Goal: Task Accomplishment & Management: Complete application form

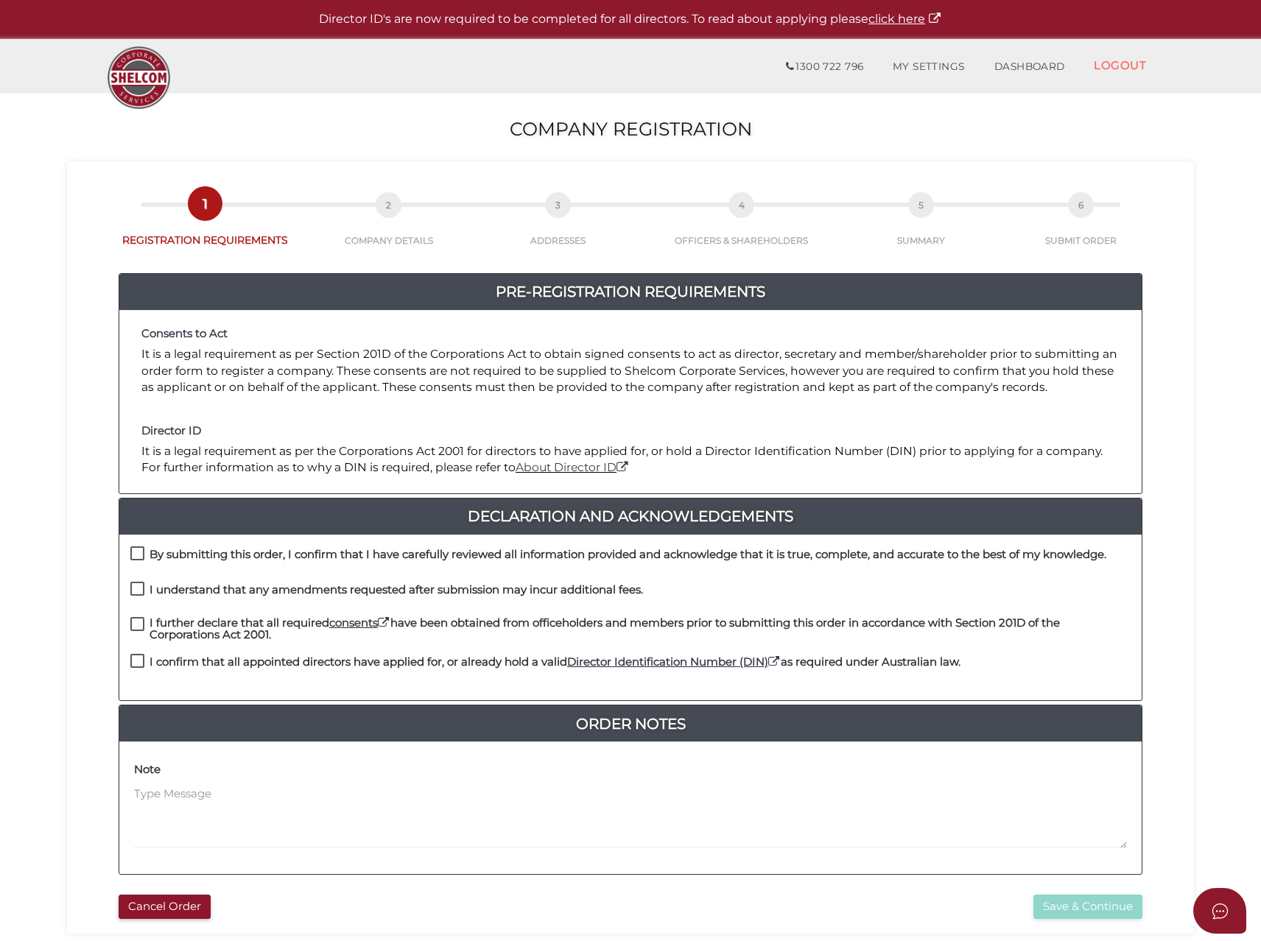
click at [134, 544] on div "By submitting this order, I confirm that I have carefully reviewed all informat…" at bounding box center [630, 618] width 1022 height 166
click at [138, 556] on label "By submitting this order, I confirm that I have carefully reviewed all informat…" at bounding box center [618, 558] width 976 height 18
checkbox input "true"
click at [141, 586] on label "I understand that any amendments requested after submission may incur additiona…" at bounding box center [386, 593] width 512 height 18
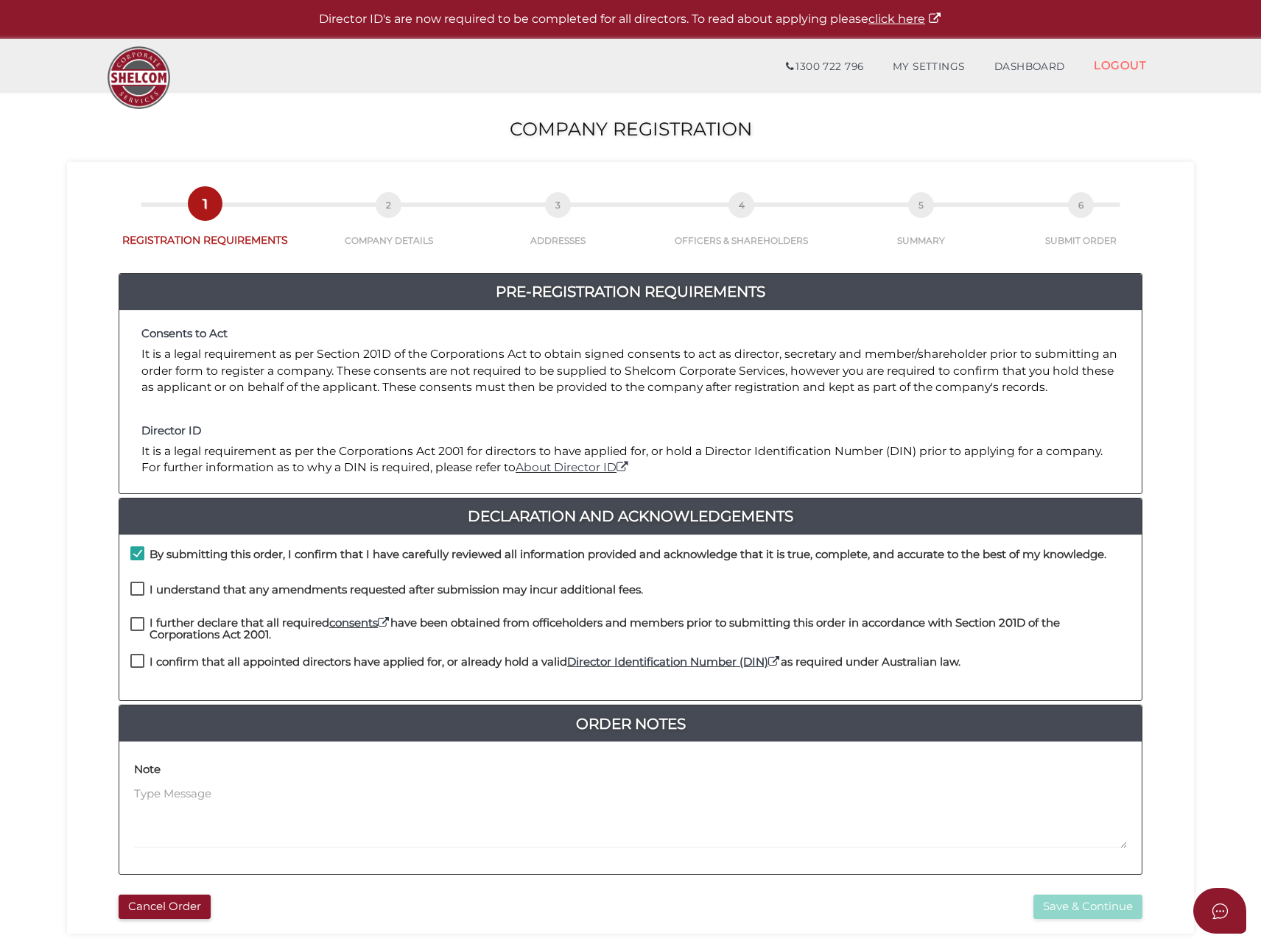
checkbox input "true"
click at [139, 619] on label "I further declare that all required consents have been obtained from officehold…" at bounding box center [630, 626] width 1000 height 18
checkbox input "true"
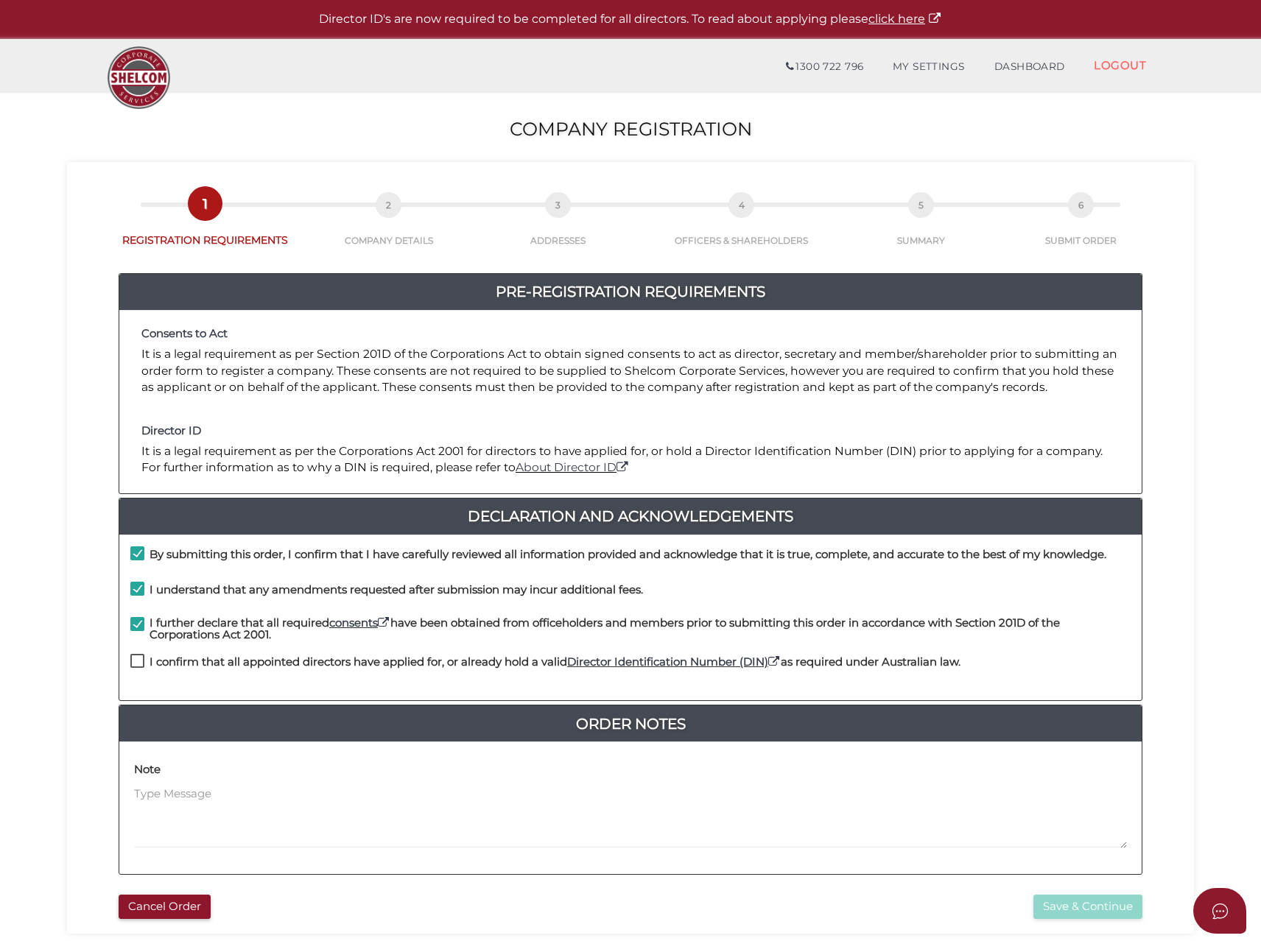
click at [143, 656] on label "I confirm that all appointed directors have applied for, or already hold a vali…" at bounding box center [545, 665] width 830 height 18
checkbox input "true"
drag, startPoint x: 1094, startPoint y: 906, endPoint x: 1084, endPoint y: 902, distance: 11.2
click at [1093, 906] on button "Save & Continue" at bounding box center [1087, 907] width 109 height 24
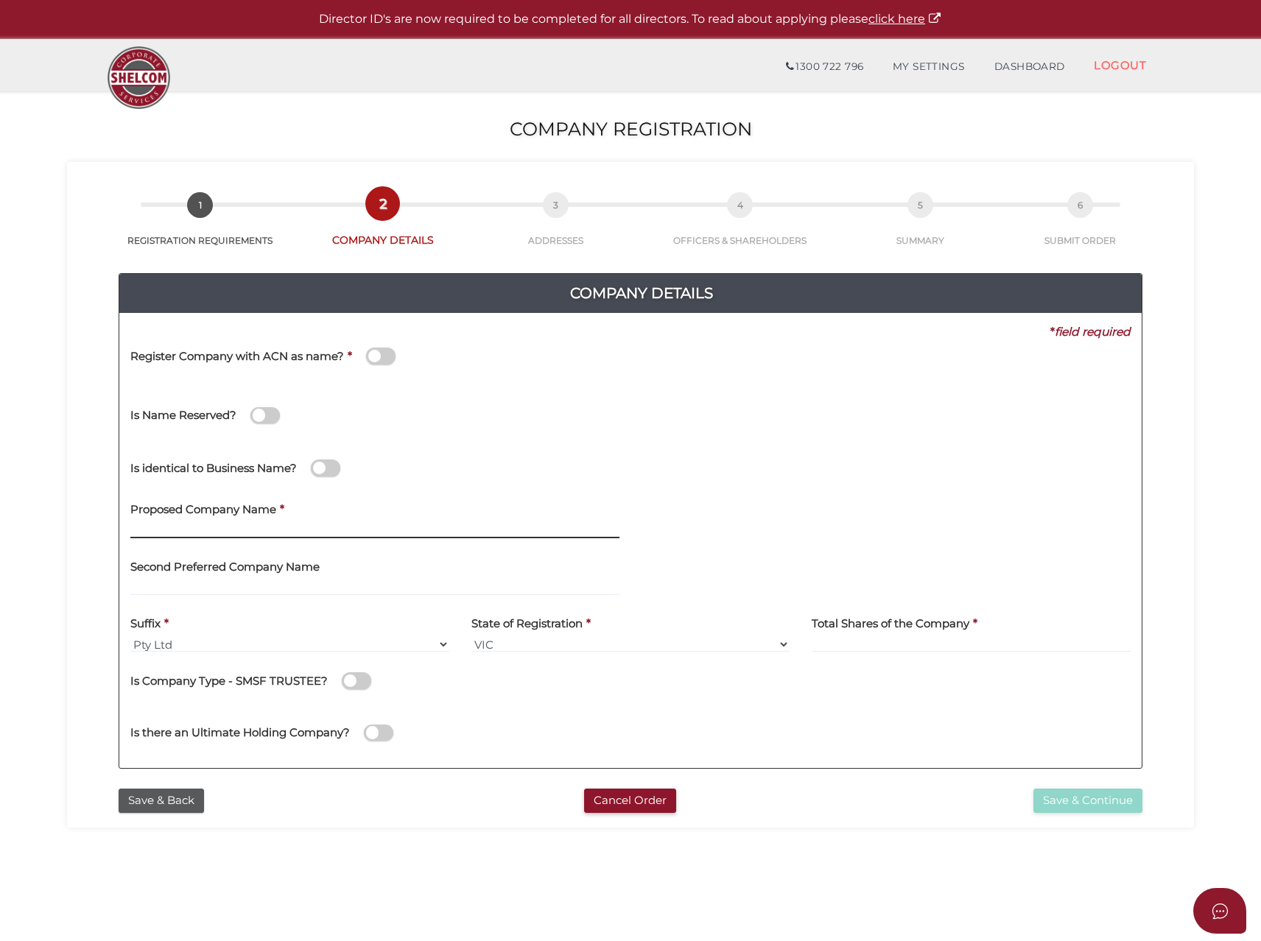
click at [189, 533] on input "text" at bounding box center [374, 530] width 489 height 16
type input "Archimedes Structures"
click at [876, 637] on div "Total Shares of the Company *" at bounding box center [970, 630] width 319 height 46
click at [872, 640] on input at bounding box center [970, 644] width 319 height 16
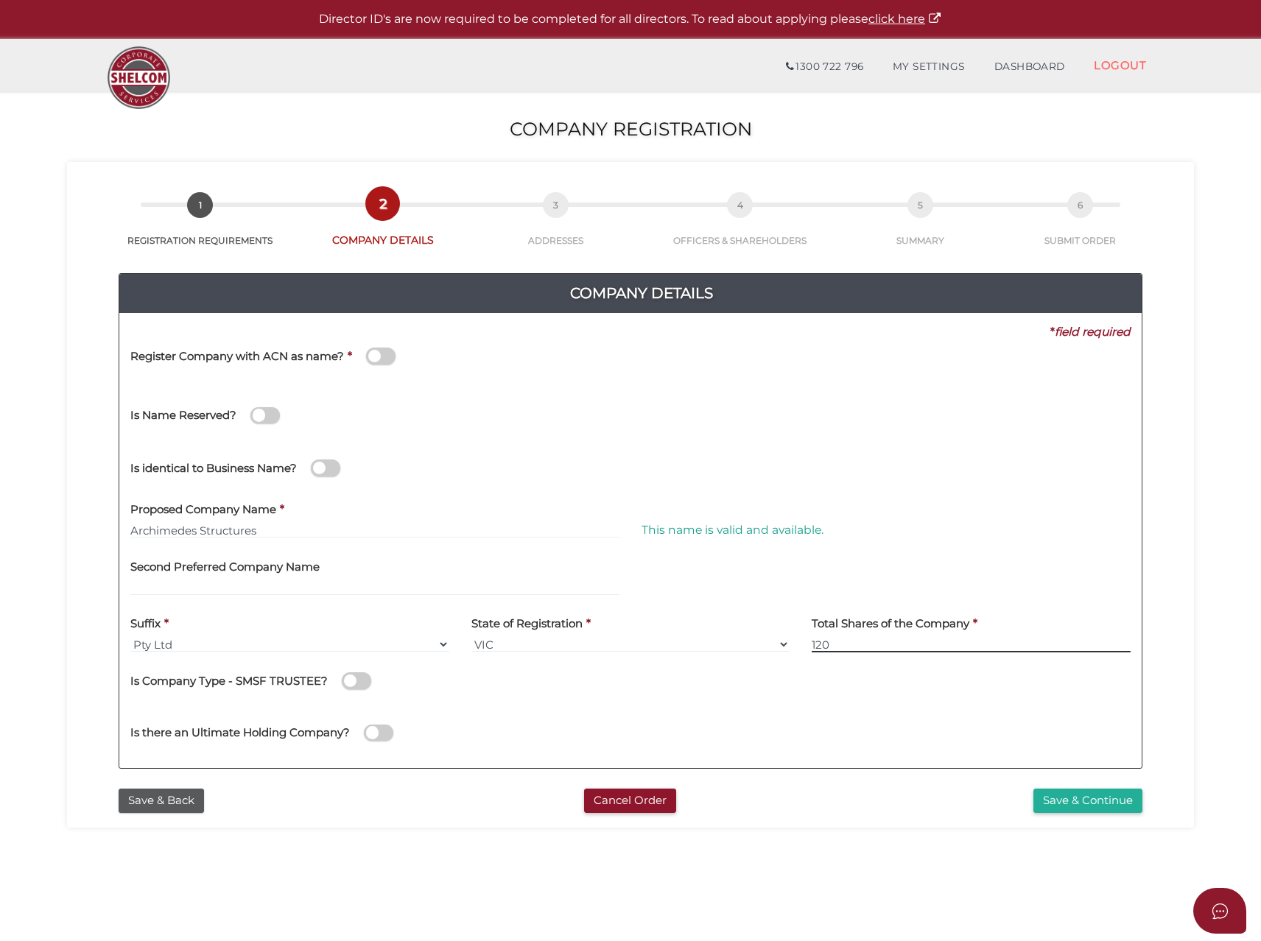
type input "120"
click at [1071, 786] on div "Save & Back Cancel Order Save & Continue" at bounding box center [630, 797] width 1105 height 32
click at [1068, 793] on button "Save & Continue" at bounding box center [1087, 801] width 109 height 24
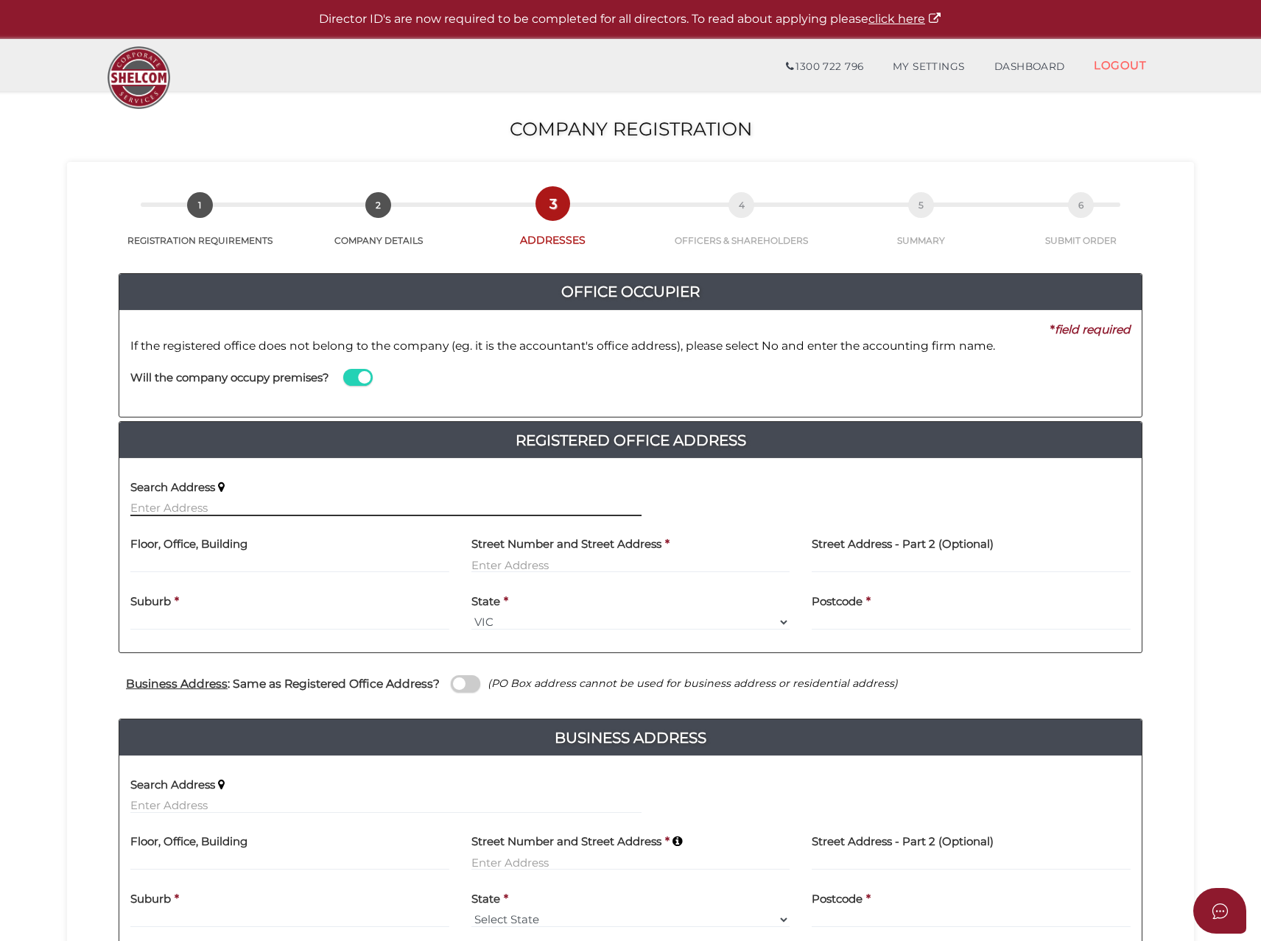
click at [178, 507] on input "text" at bounding box center [385, 508] width 511 height 16
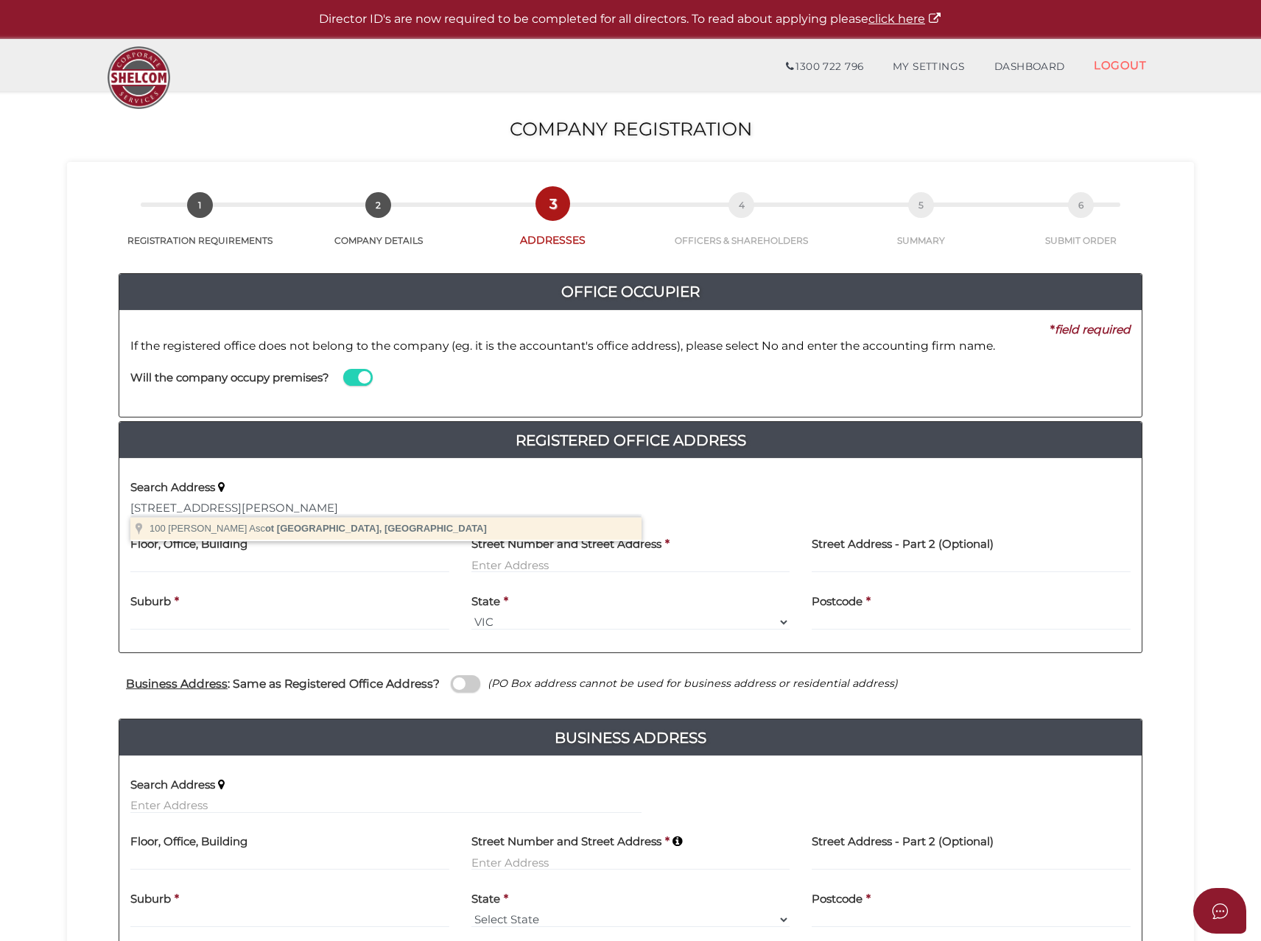
type input "[STREET_ADDRESS][PERSON_NAME]"
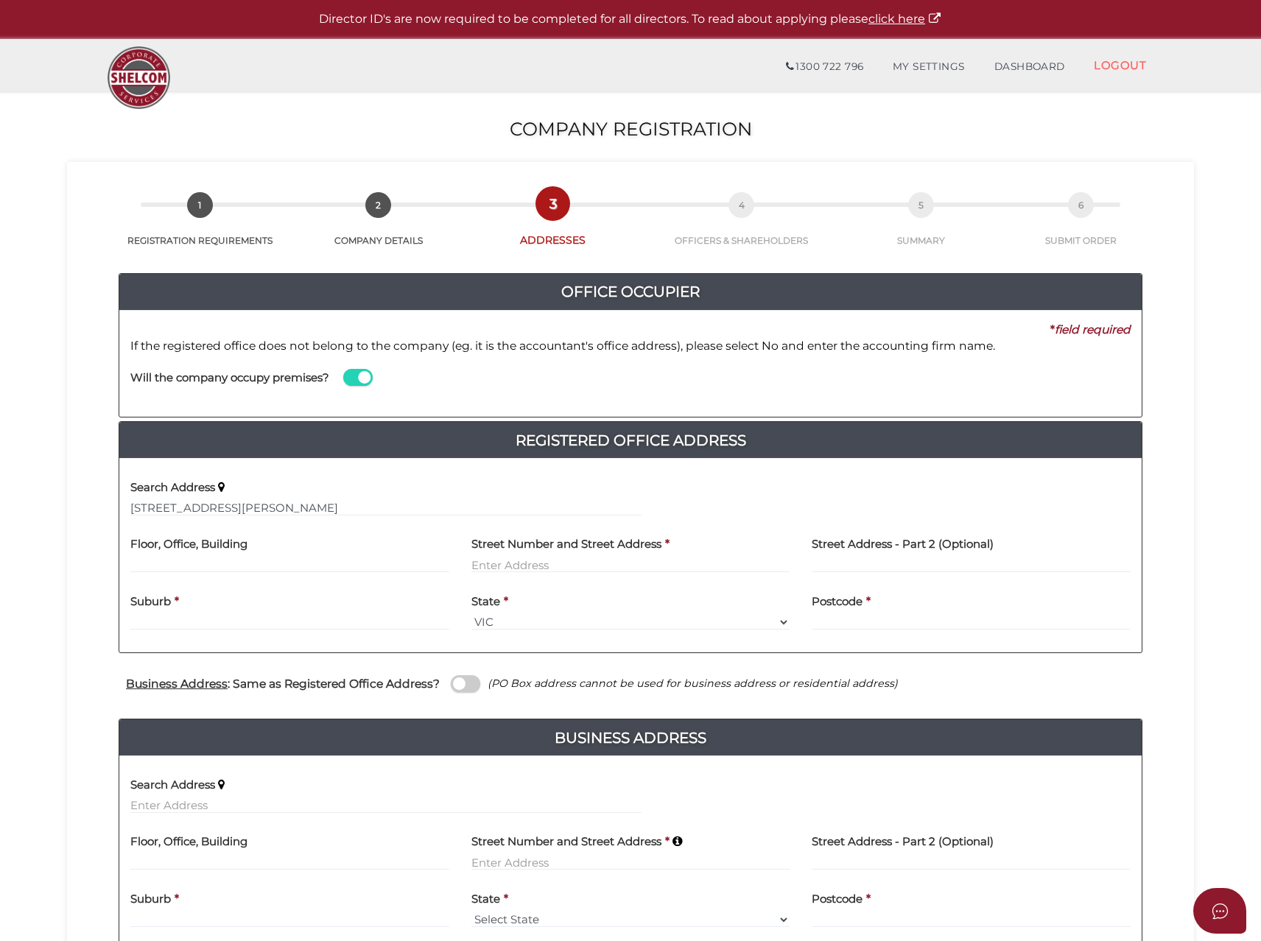
type input "[STREET_ADDRESS][PERSON_NAME]"
type input "Ascot Vale"
select select "VIC"
type input "3032"
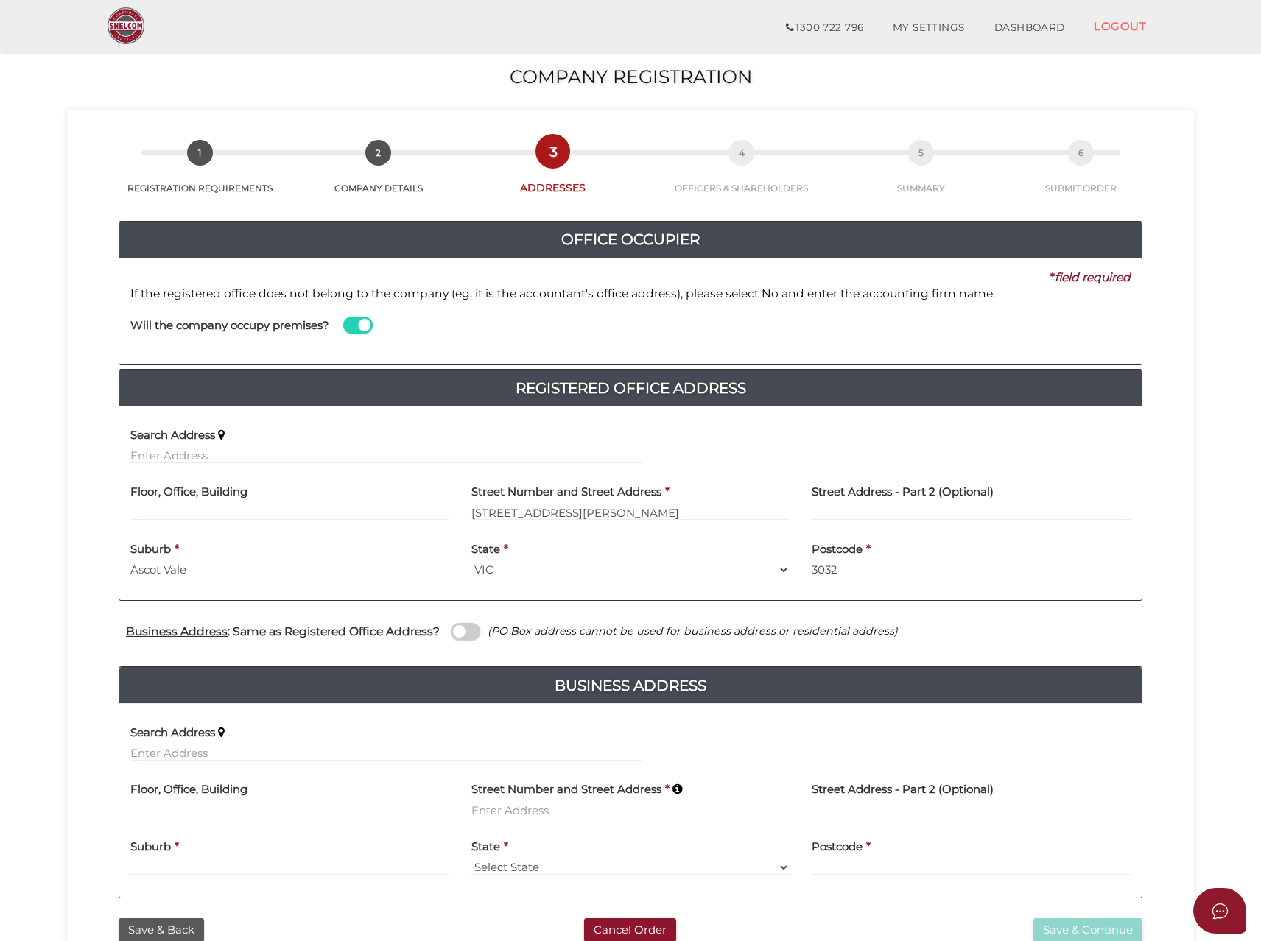
scroll to position [118, 0]
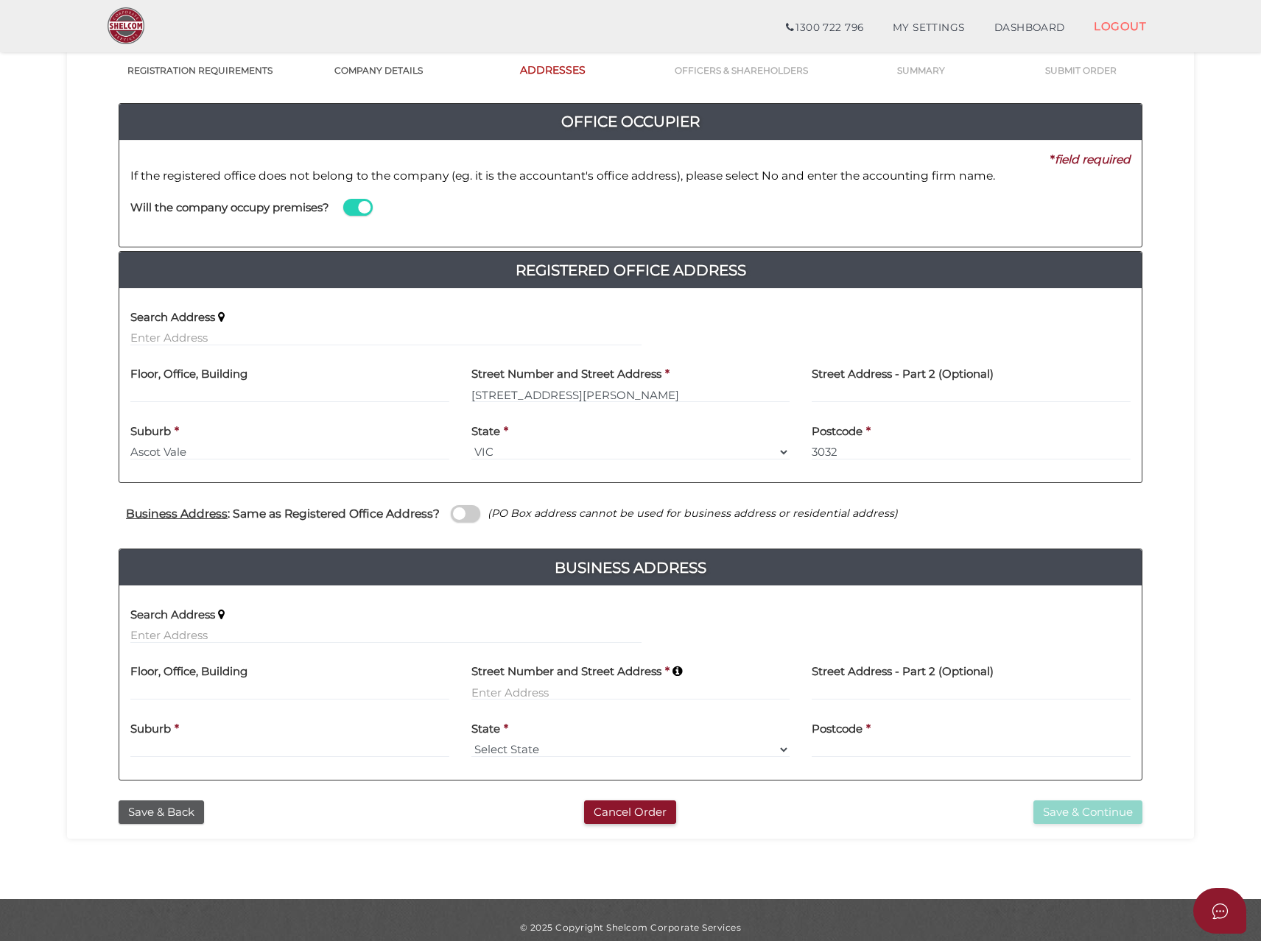
click at [463, 518] on span at bounding box center [465, 513] width 29 height 17
click at [0, 0] on input "checkbox" at bounding box center [0, 0] width 0 height 0
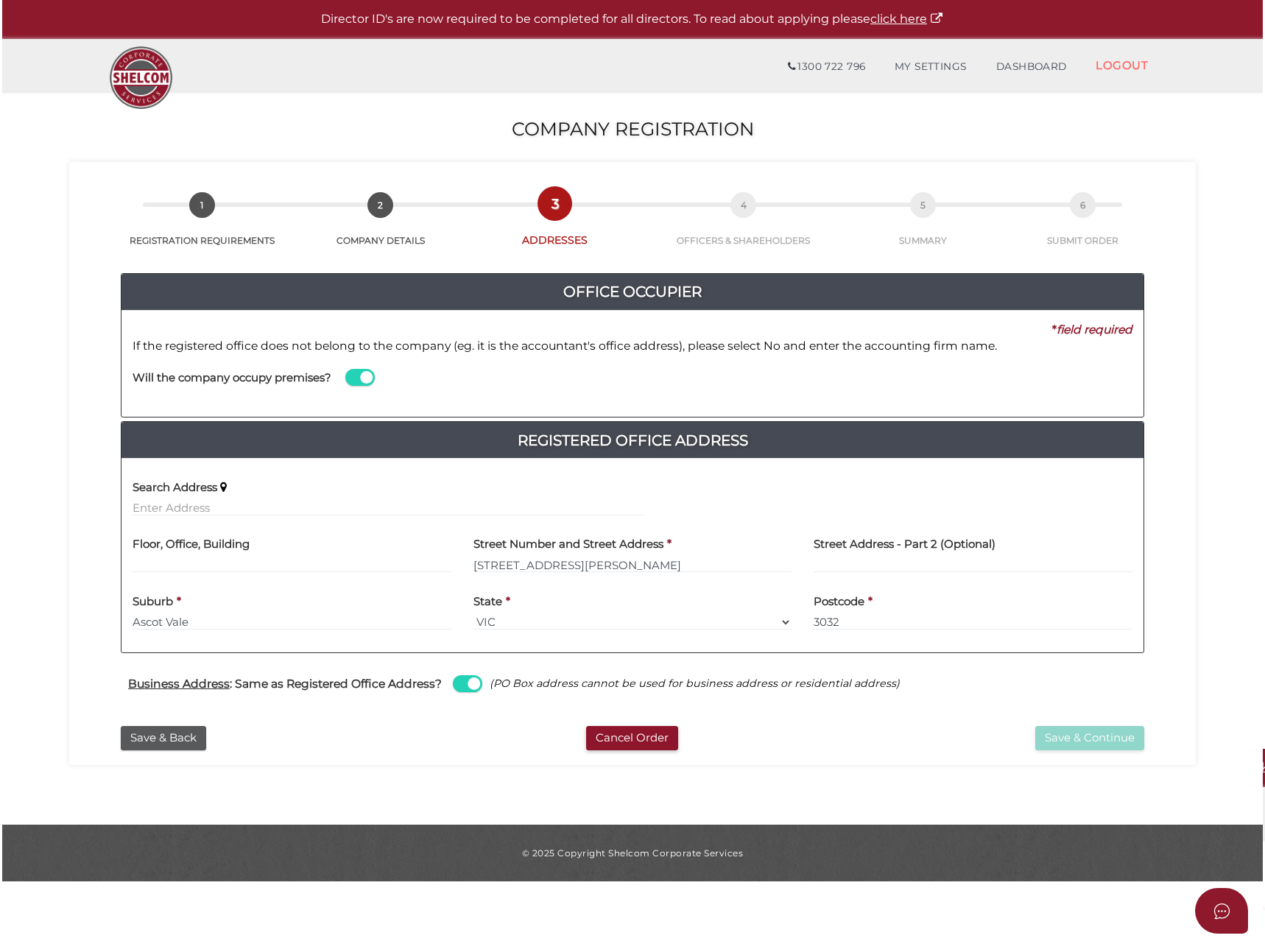
scroll to position [0, 0]
click at [1078, 737] on button "Save & Continue" at bounding box center [1089, 738] width 109 height 24
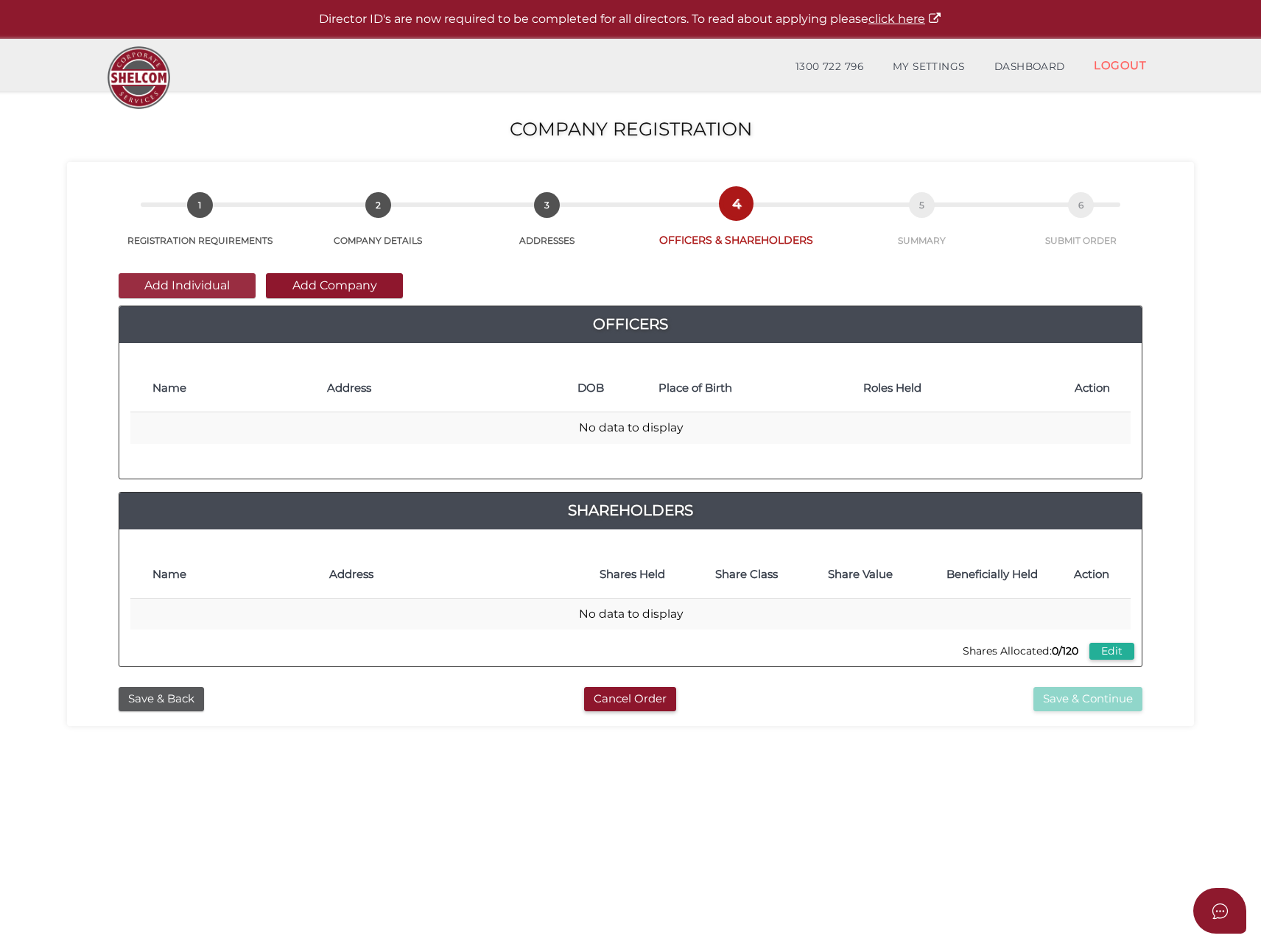
click at [177, 281] on button "Add Individual" at bounding box center [187, 285] width 137 height 25
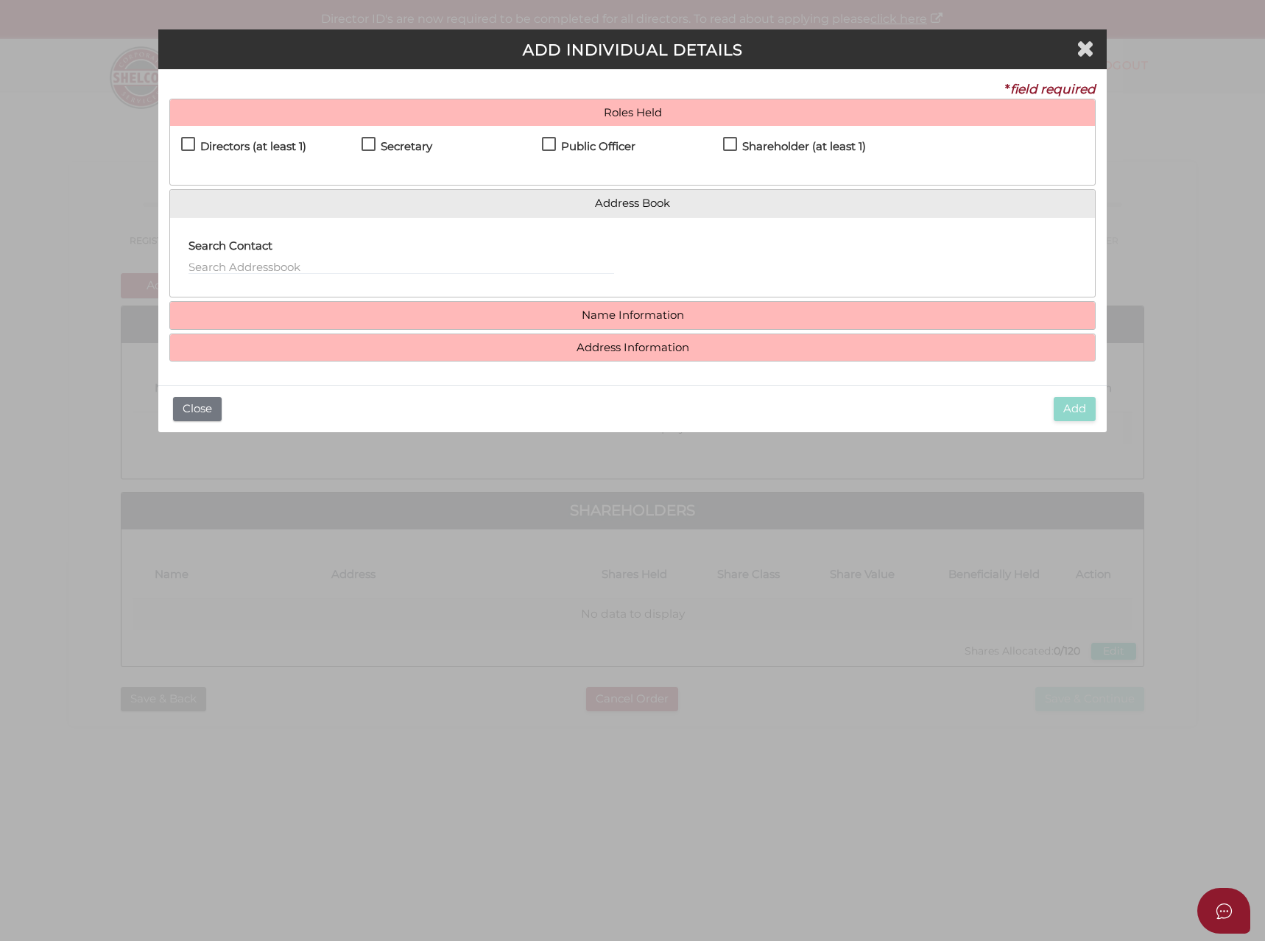
click at [213, 146] on h4 "Directors (at least 1)" at bounding box center [253, 147] width 106 height 13
checkbox input "true"
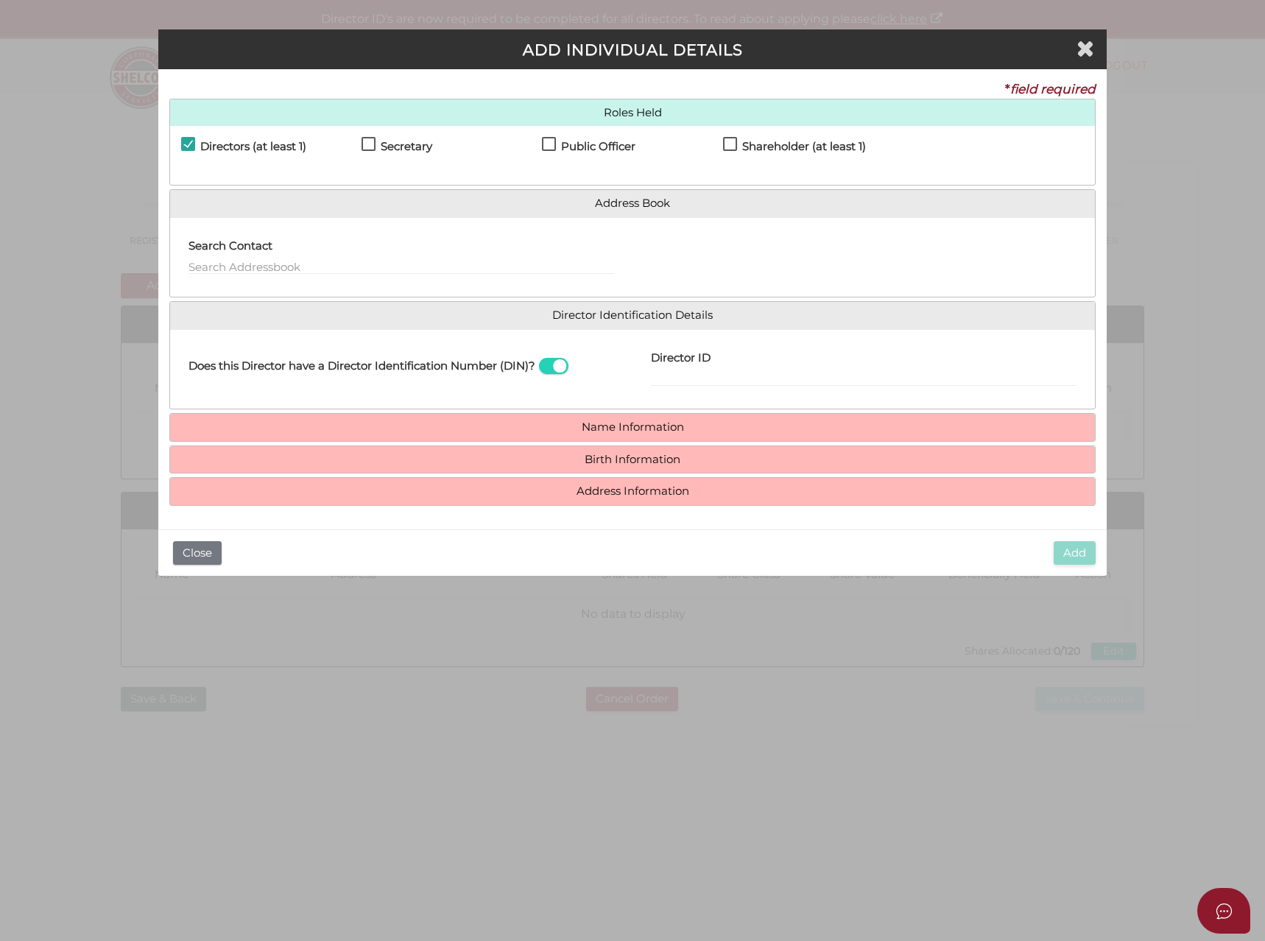
click at [377, 141] on label "Secretary" at bounding box center [397, 150] width 71 height 18
checkbox input "true"
click at [569, 142] on h4 "Public Officer" at bounding box center [598, 147] width 74 height 13
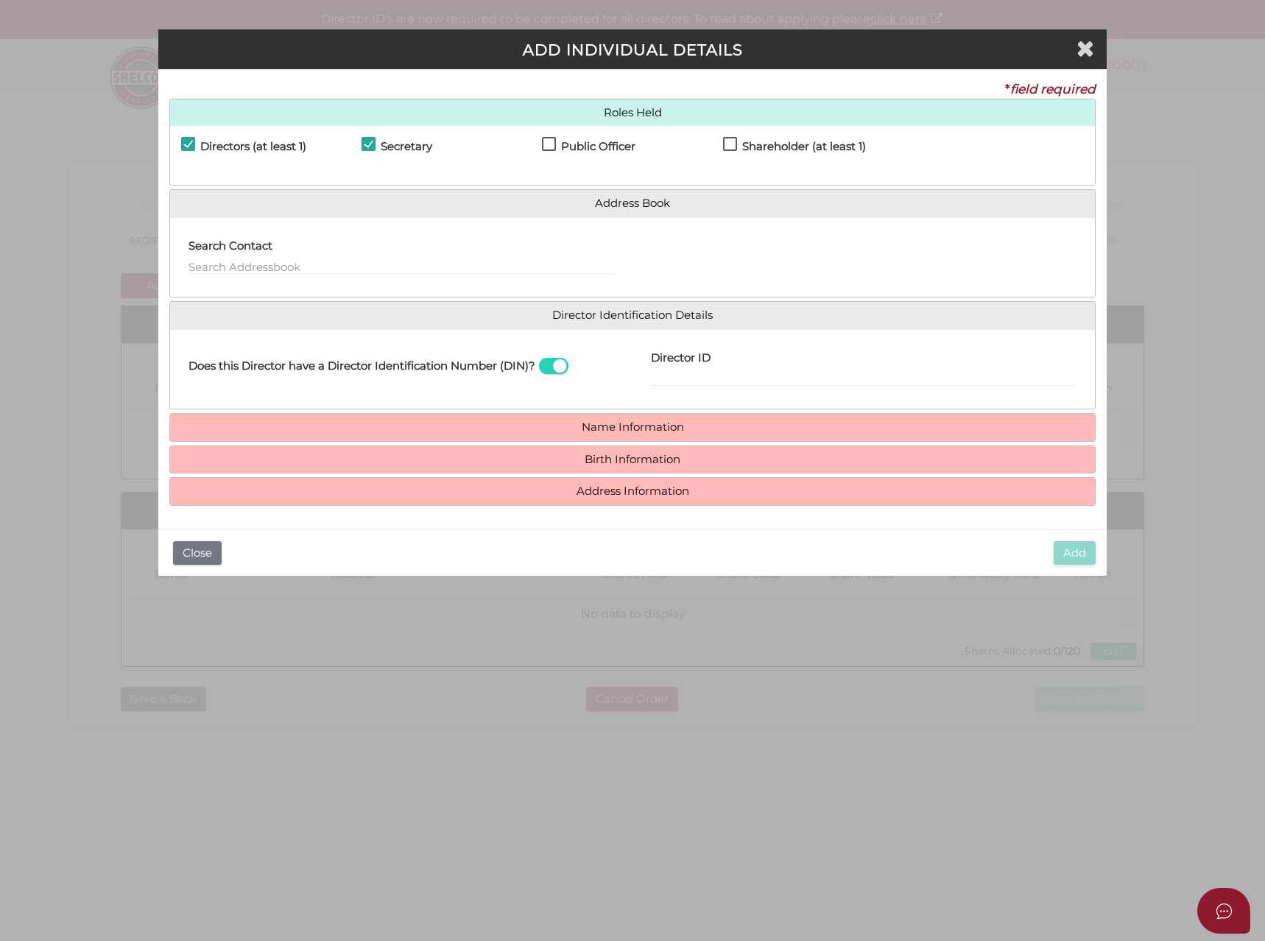
checkbox input "true"
click at [762, 144] on h4 "Shareholder (at least 1)" at bounding box center [804, 147] width 124 height 13
checkbox input "true"
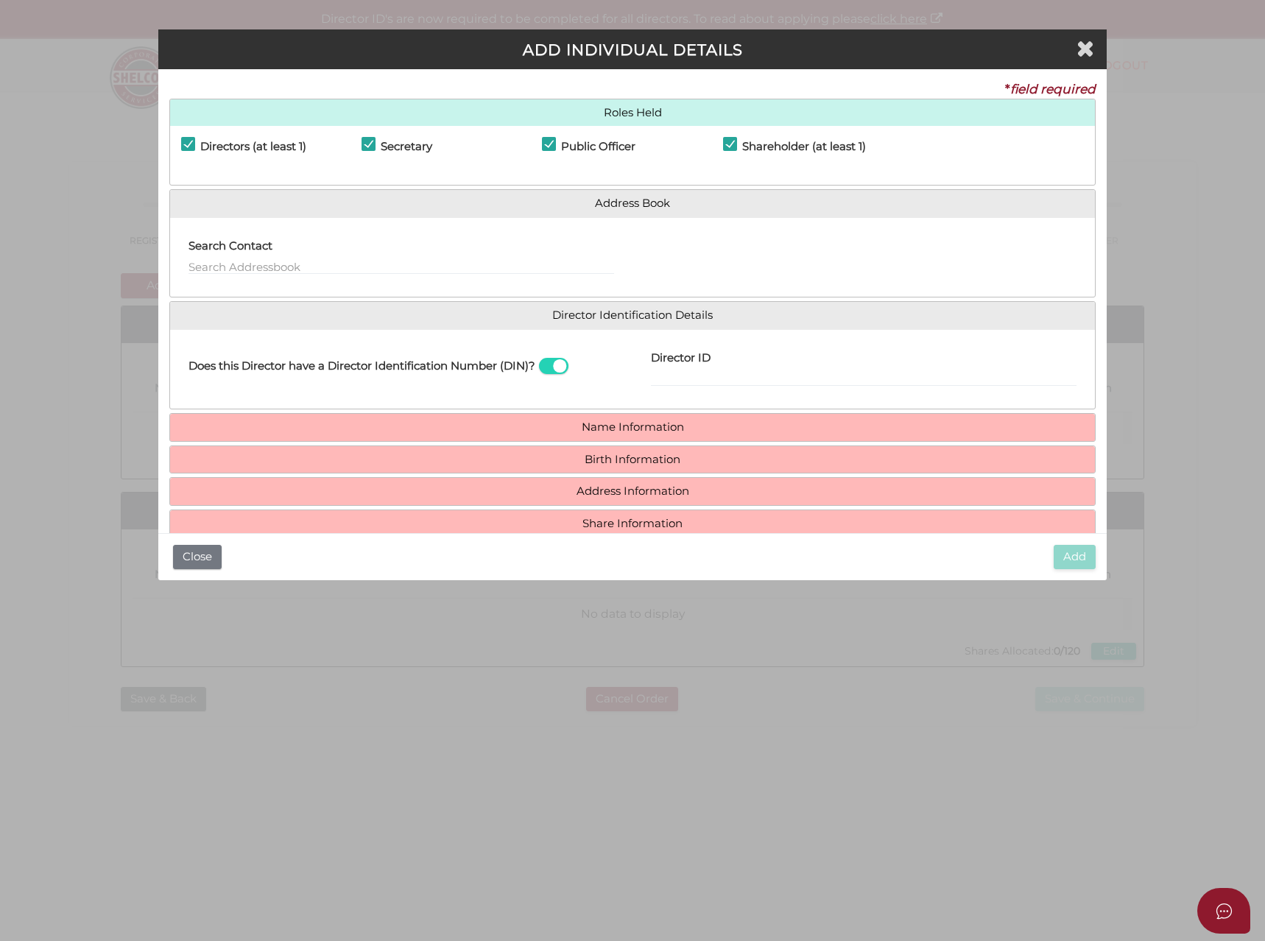
click at [555, 367] on span at bounding box center [553, 366] width 29 height 17
click at [0, 0] on input "checkbox" at bounding box center [0, 0] width 0 height 0
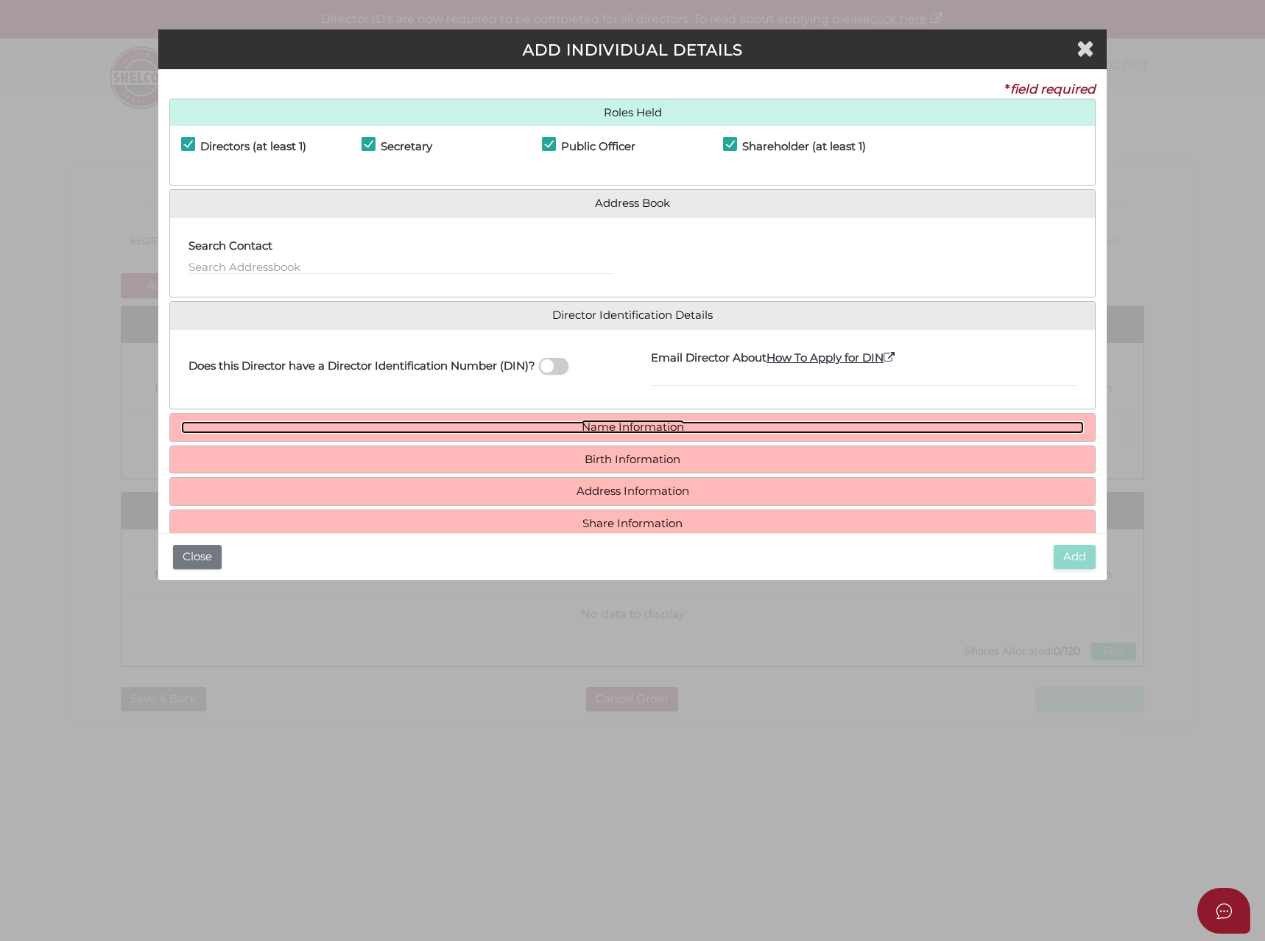
click at [493, 422] on link "Name Information" at bounding box center [632, 427] width 903 height 13
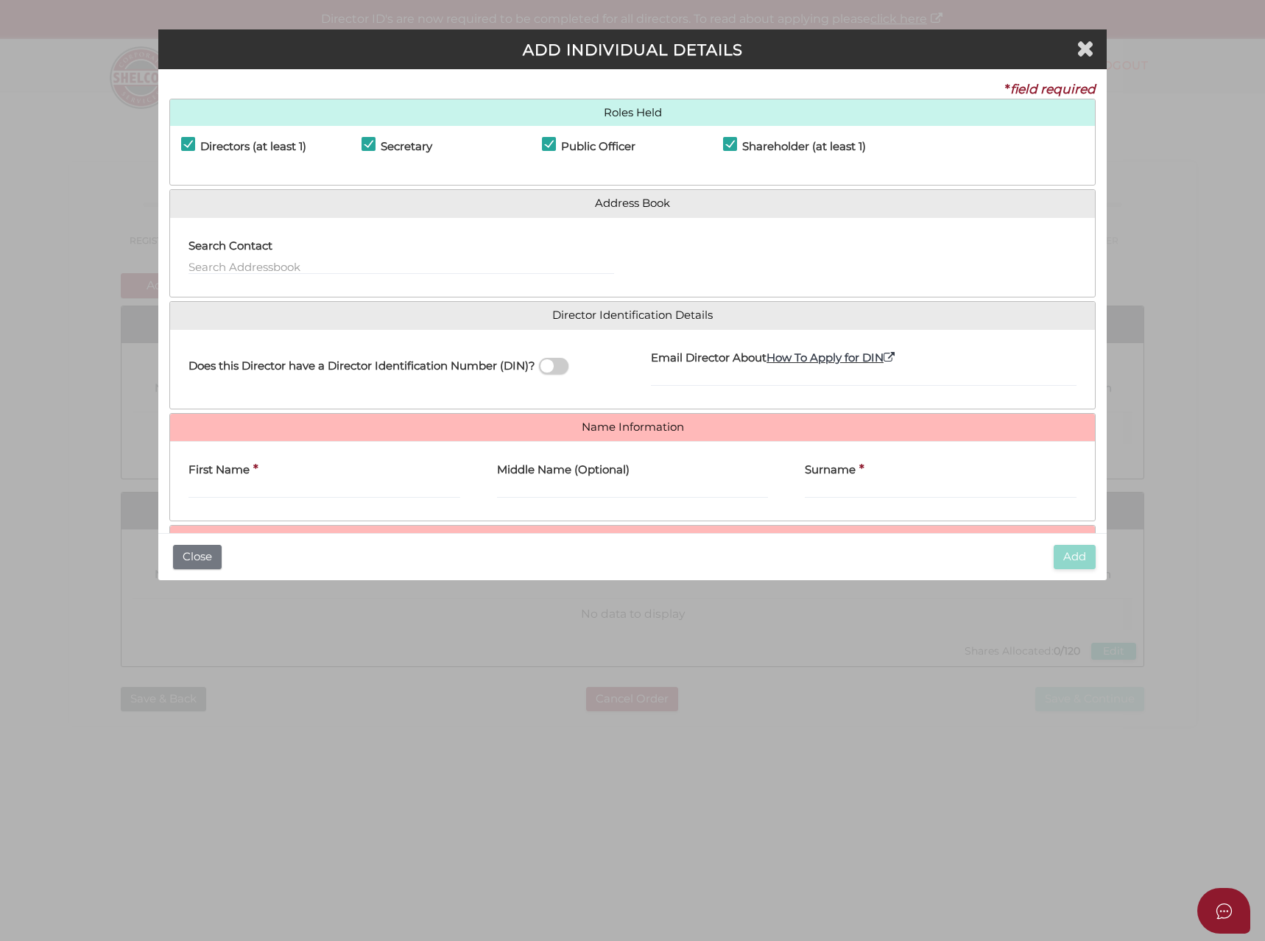
click at [234, 481] on label "First Name" at bounding box center [219, 468] width 61 height 30
click at [234, 482] on input "First Name" at bounding box center [325, 490] width 272 height 16
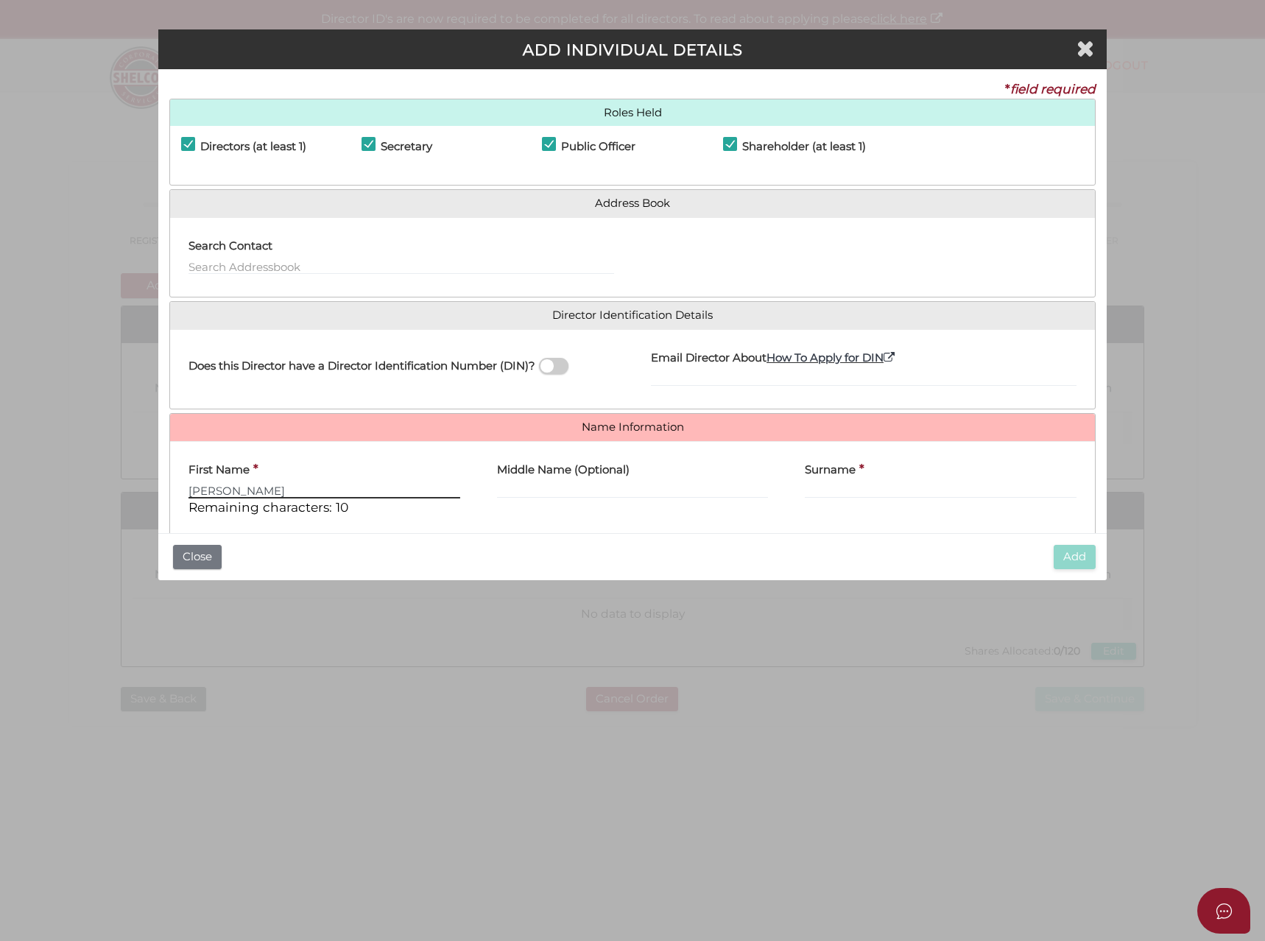
type input "Sebastiano"
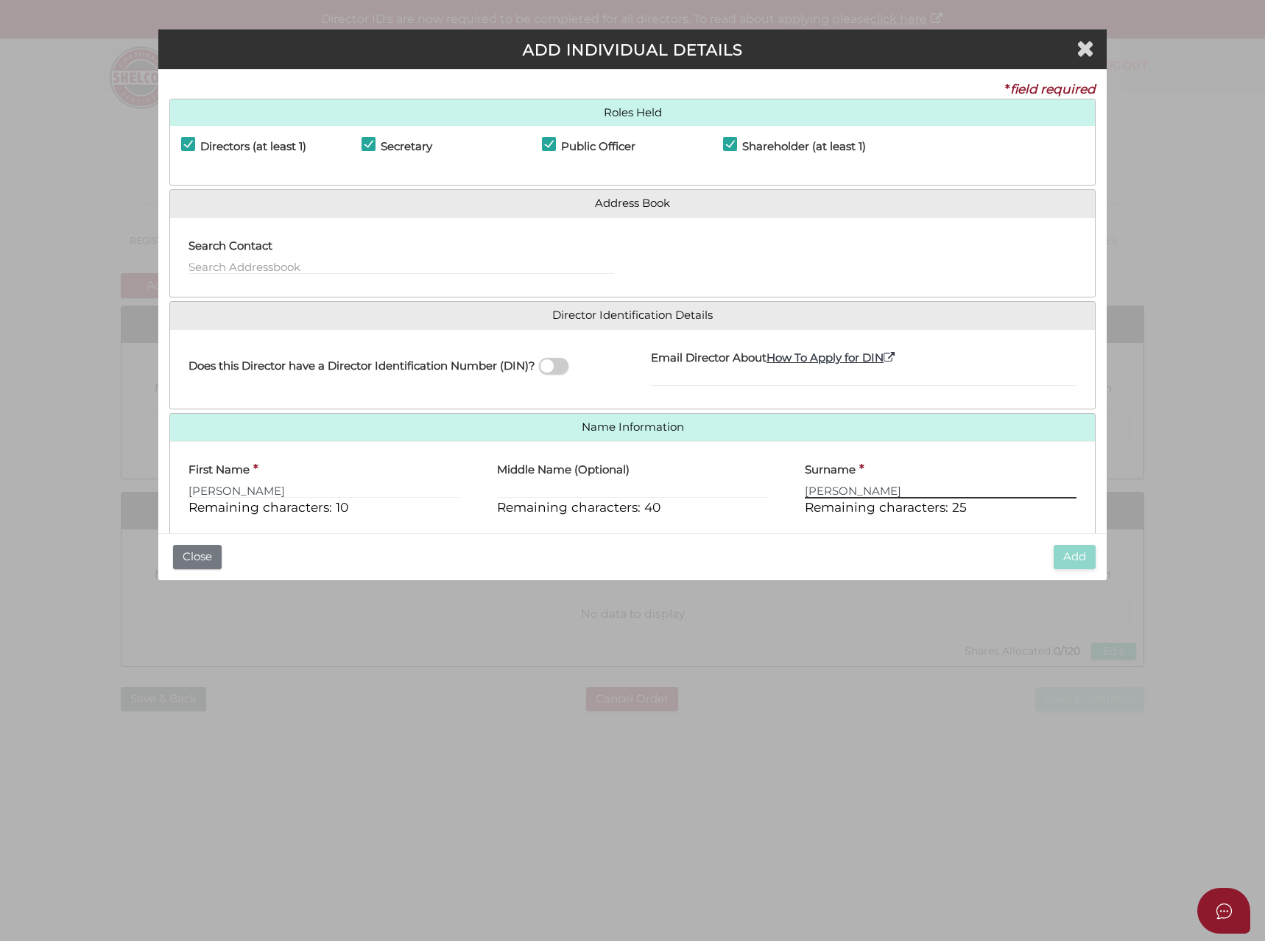
type input "Russo"
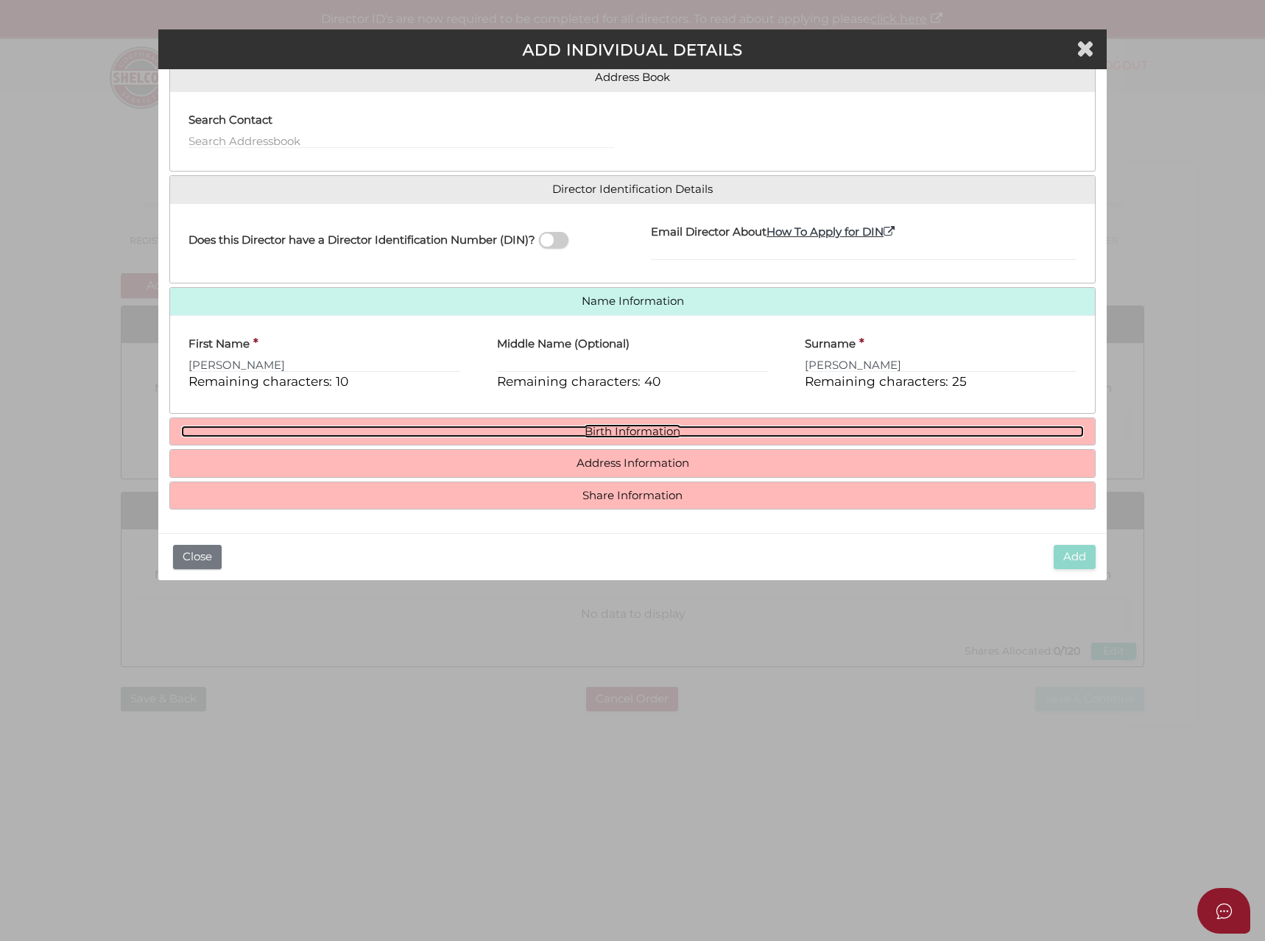
click at [473, 433] on link "Birth Information" at bounding box center [632, 432] width 903 height 13
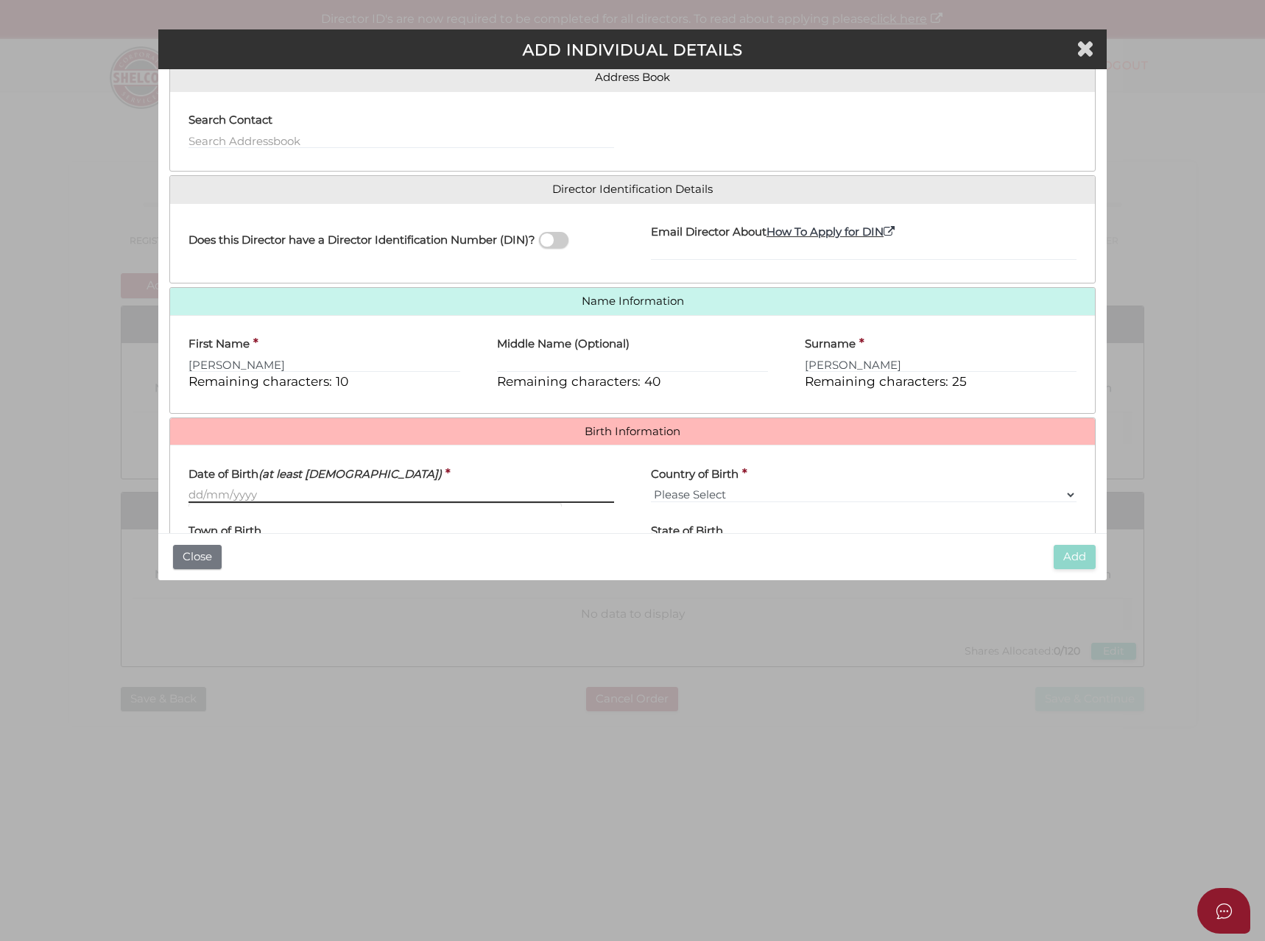
click at [218, 495] on input "Date of Birth (at least 18 years old)" at bounding box center [402, 495] width 426 height 16
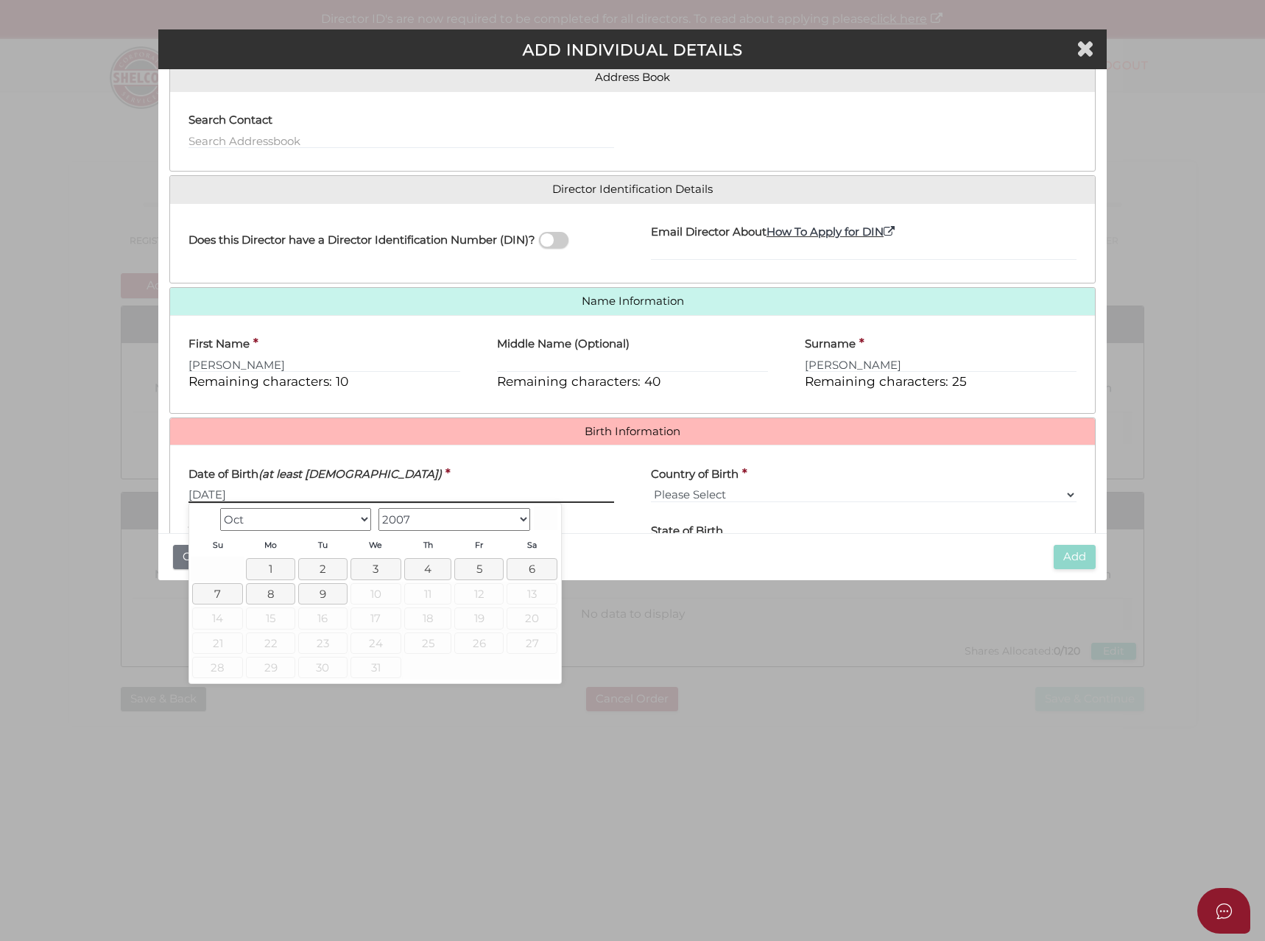
type input "18/03/1988"
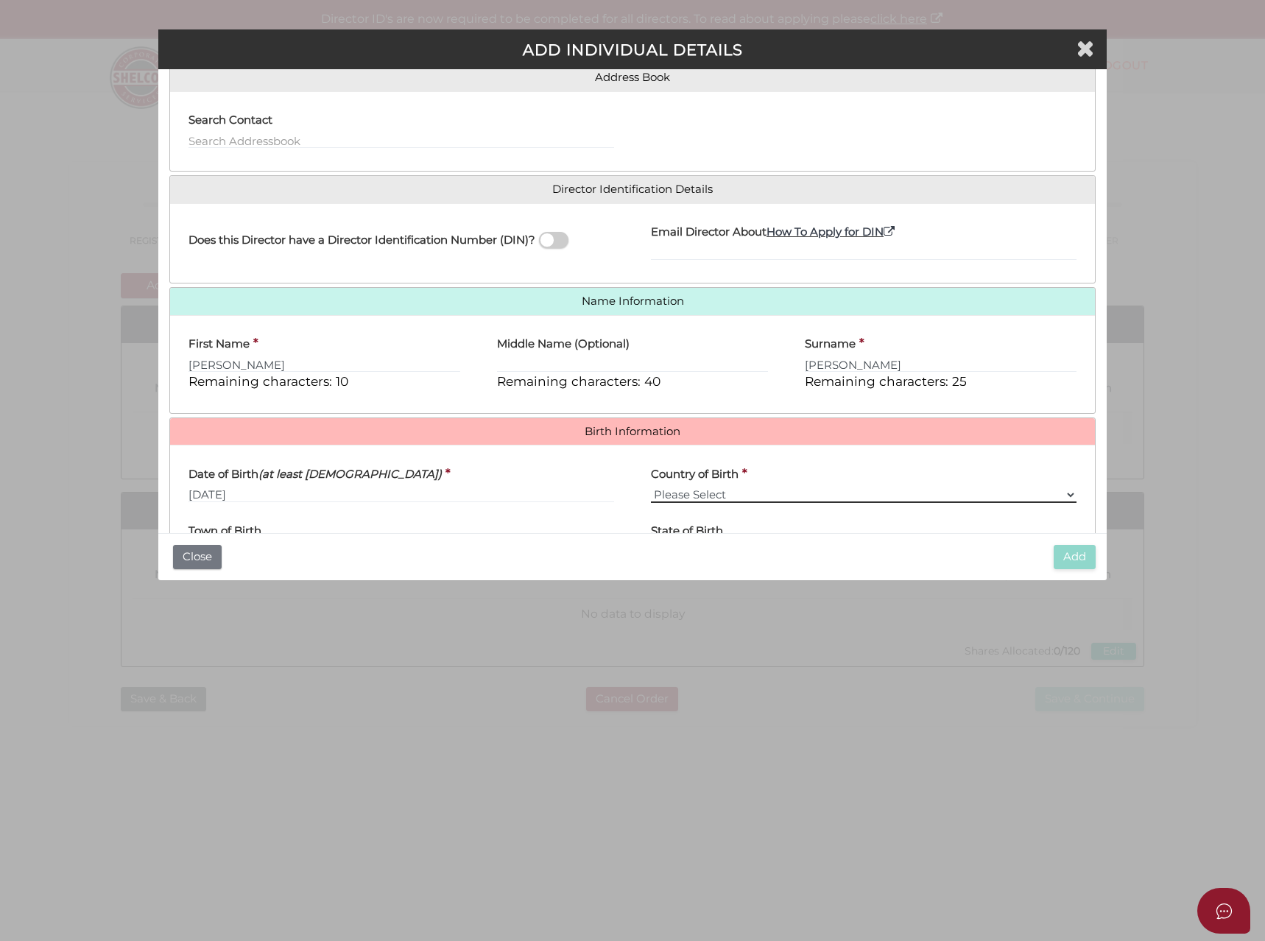
select select "Australia"
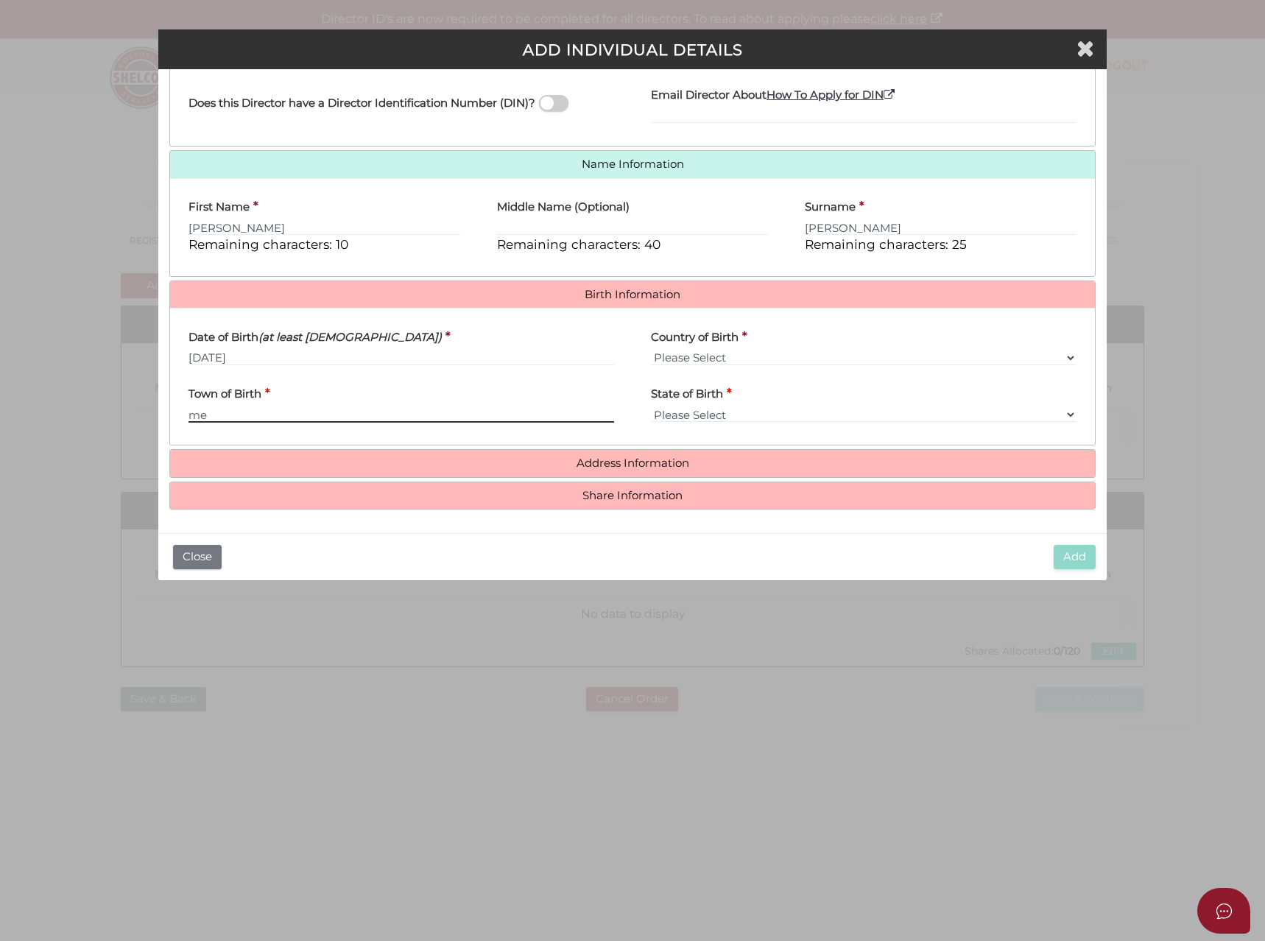
click at [226, 413] on input "me" at bounding box center [402, 414] width 426 height 16
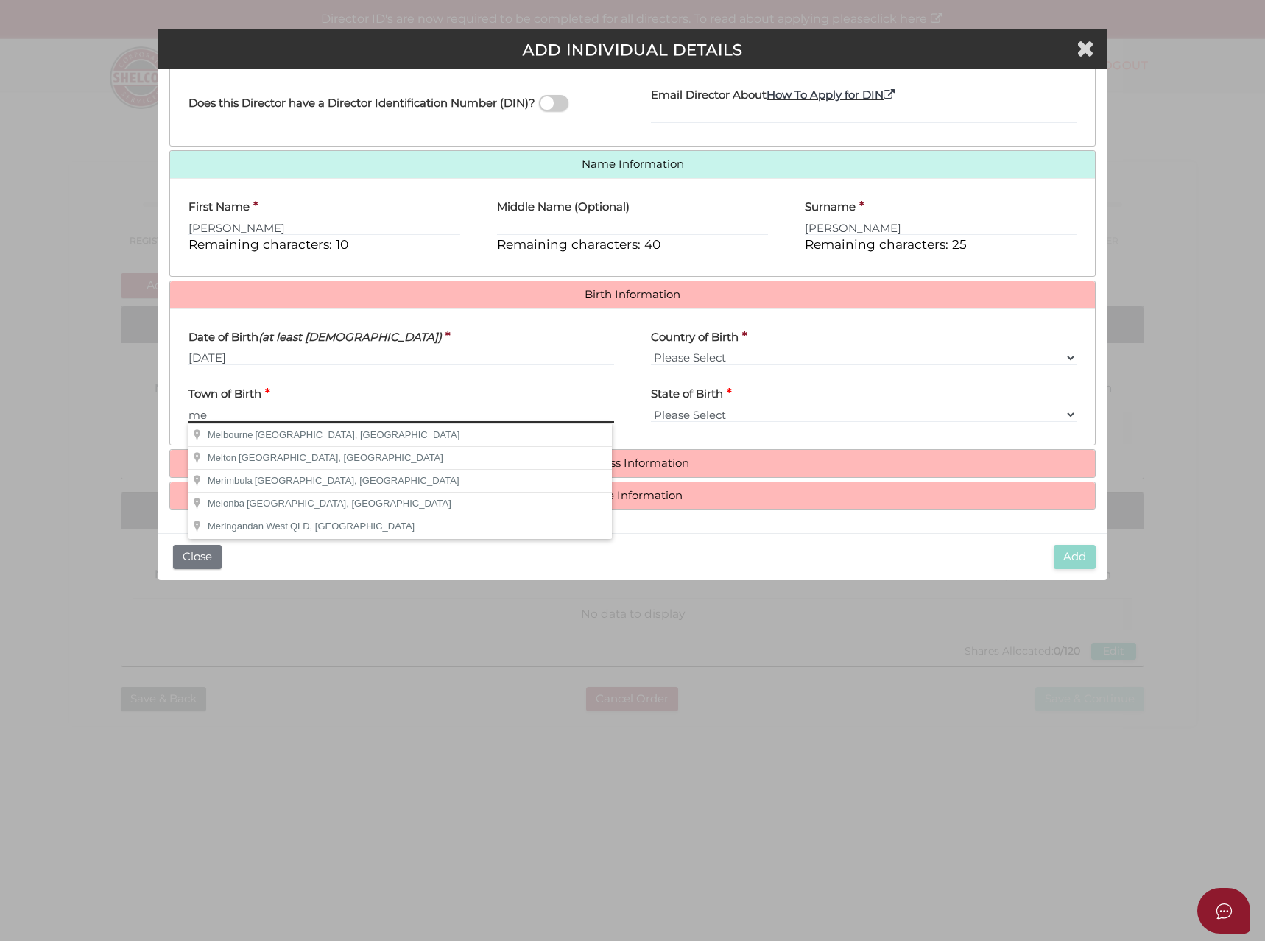
click at [239, 418] on input "me" at bounding box center [402, 414] width 426 height 16
type input "Melbourne"
select select "VIC"
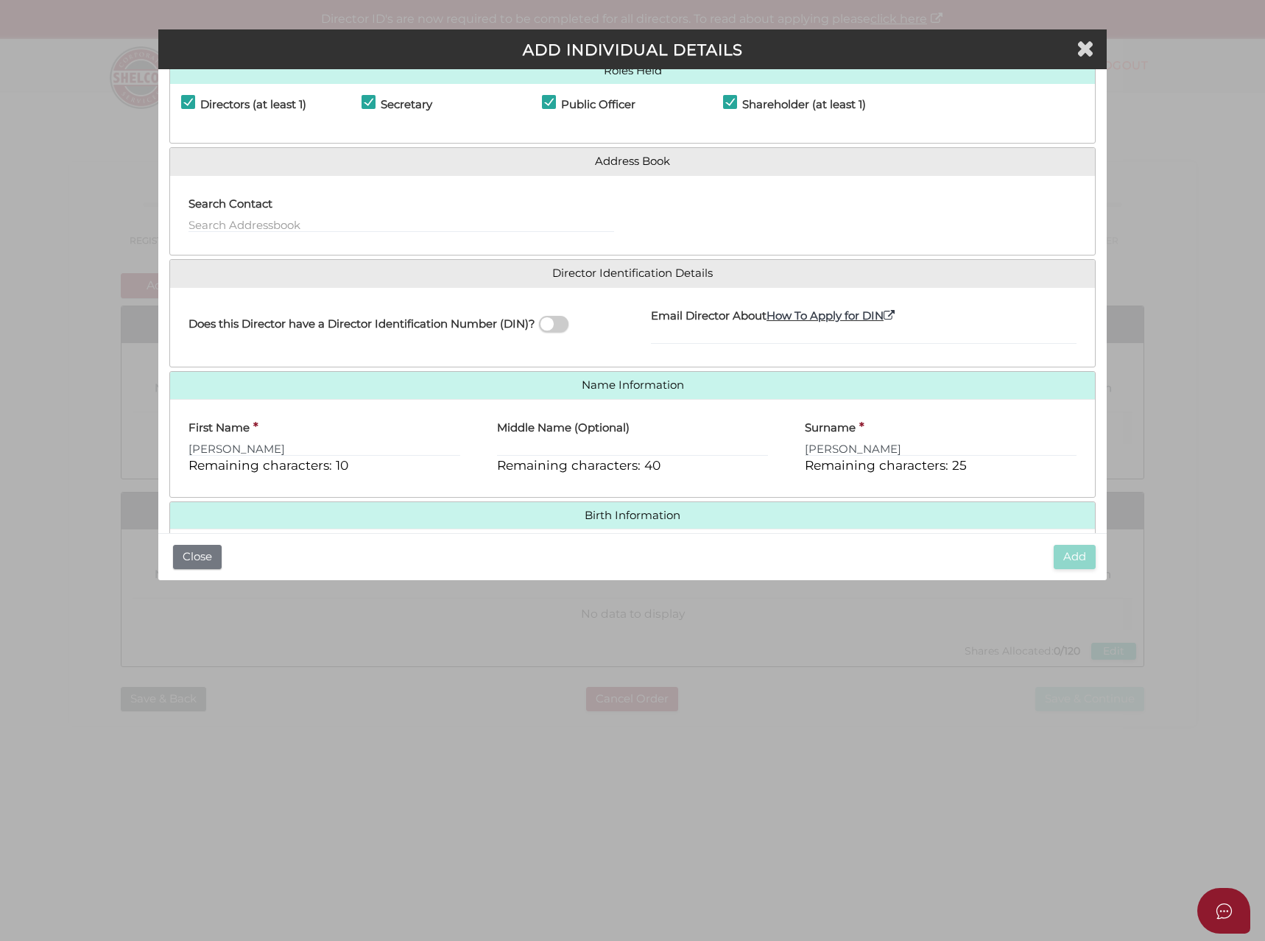
scroll to position [0, 0]
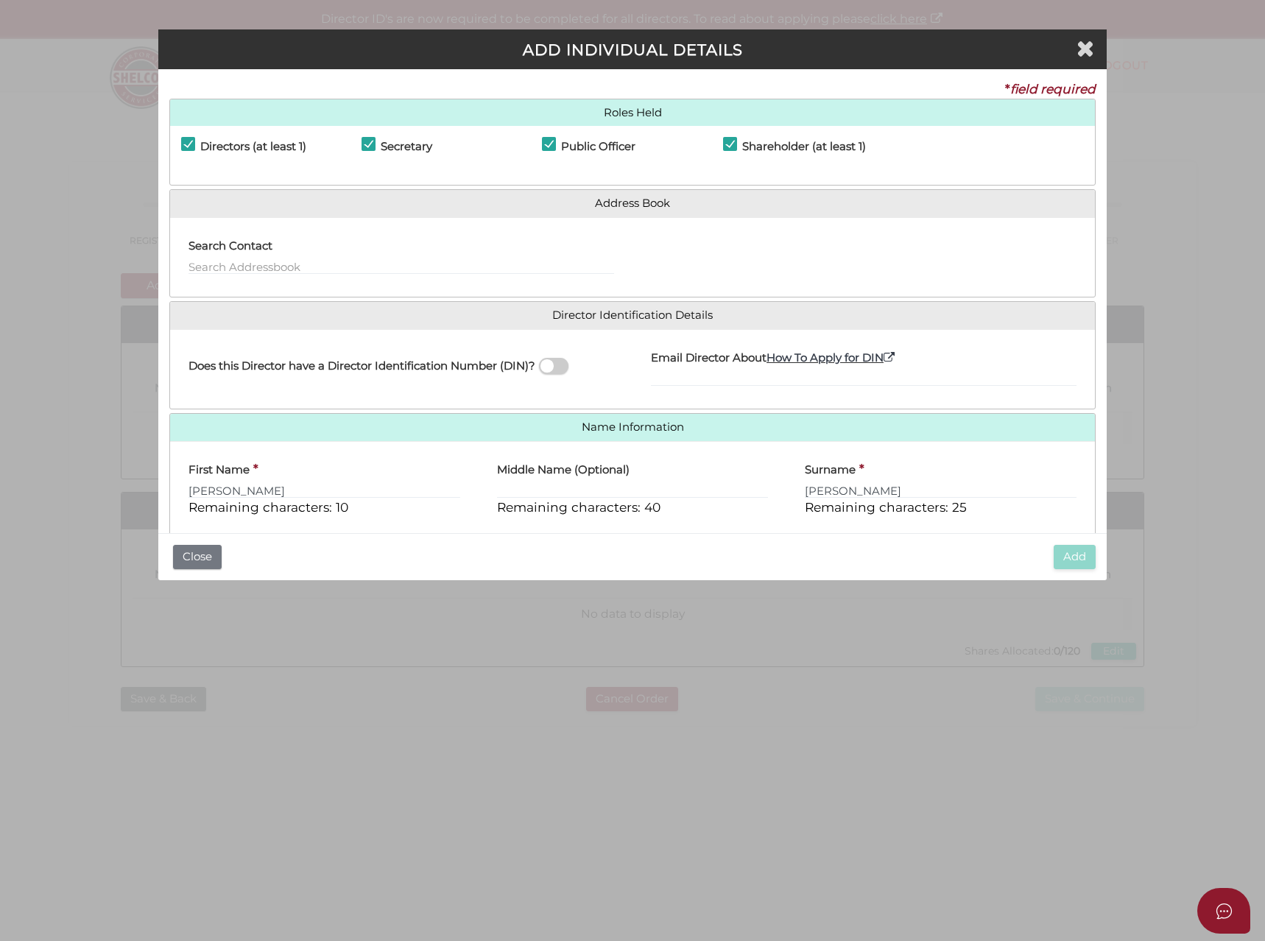
click at [561, 365] on span at bounding box center [553, 366] width 29 height 17
click at [0, 0] on input "checkbox" at bounding box center [0, 0] width 0 height 0
click at [676, 367] on label "Director ID" at bounding box center [681, 356] width 60 height 30
click at [676, 370] on input "Director ID" at bounding box center [864, 378] width 426 height 16
type input "036049901221592"
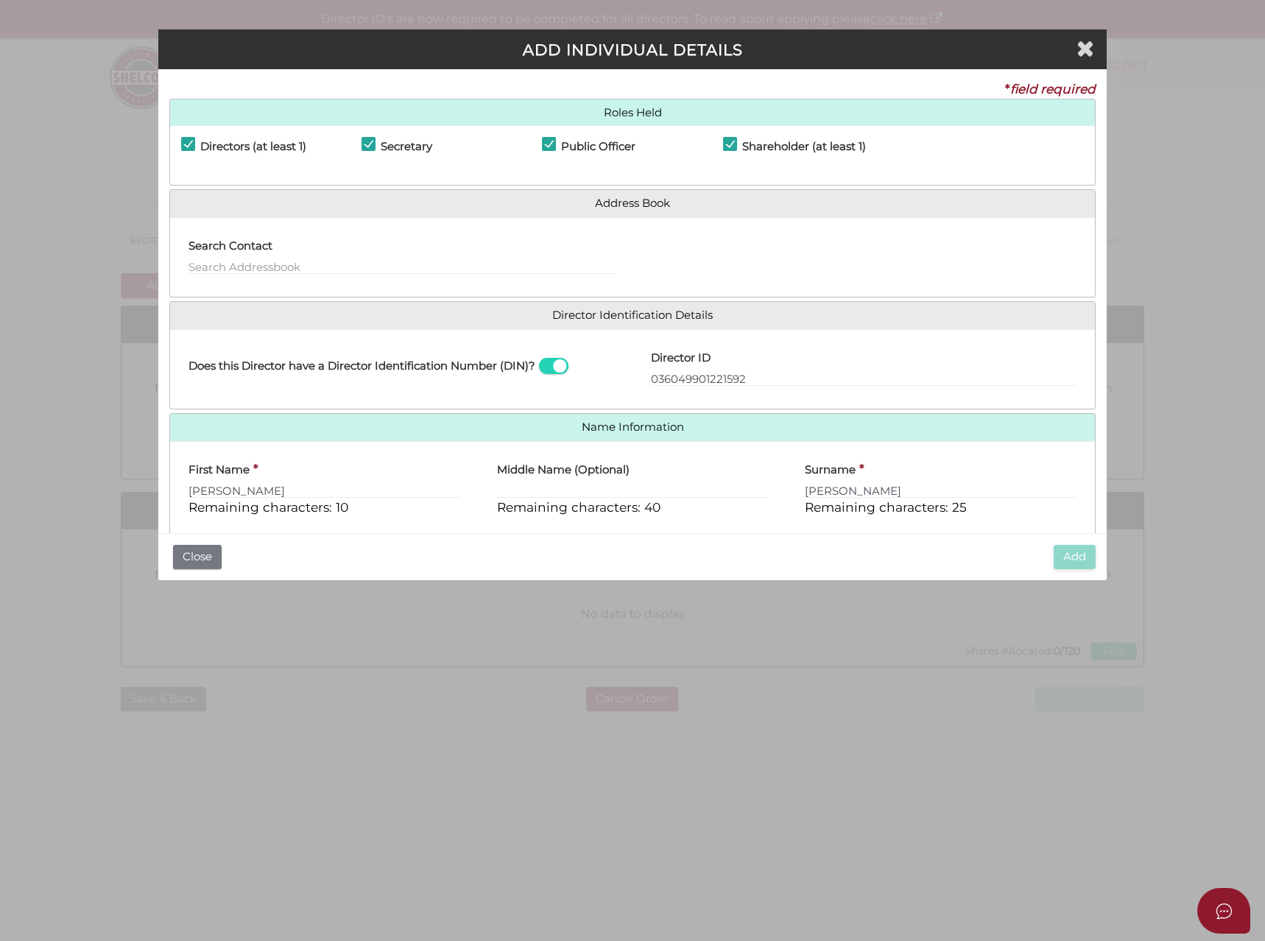
click at [567, 390] on div "Does this Director have a Director Identification Number (DIN)?" at bounding box center [401, 369] width 462 height 57
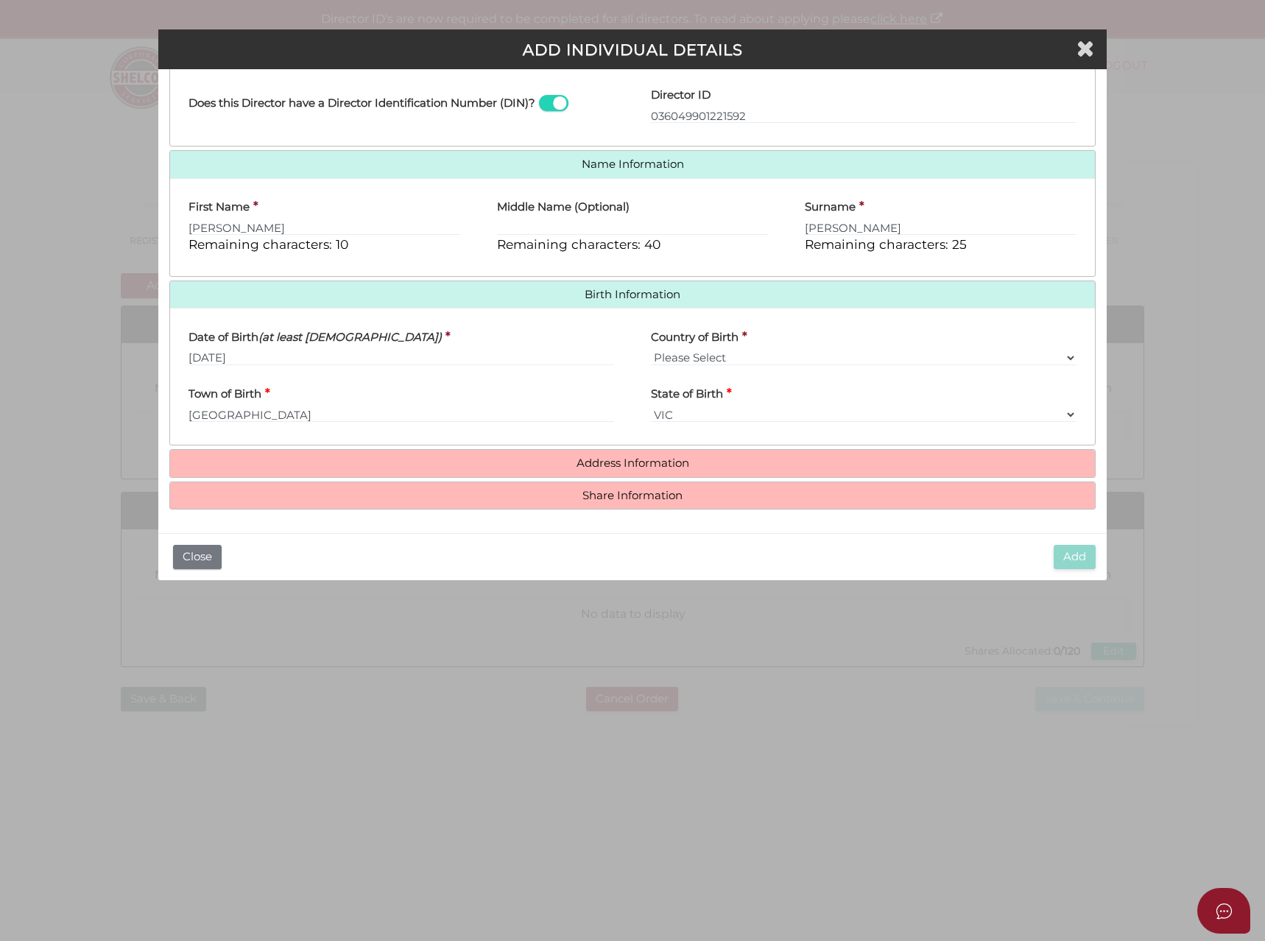
click at [572, 471] on h4 "Address Information" at bounding box center [633, 463] width 926 height 27
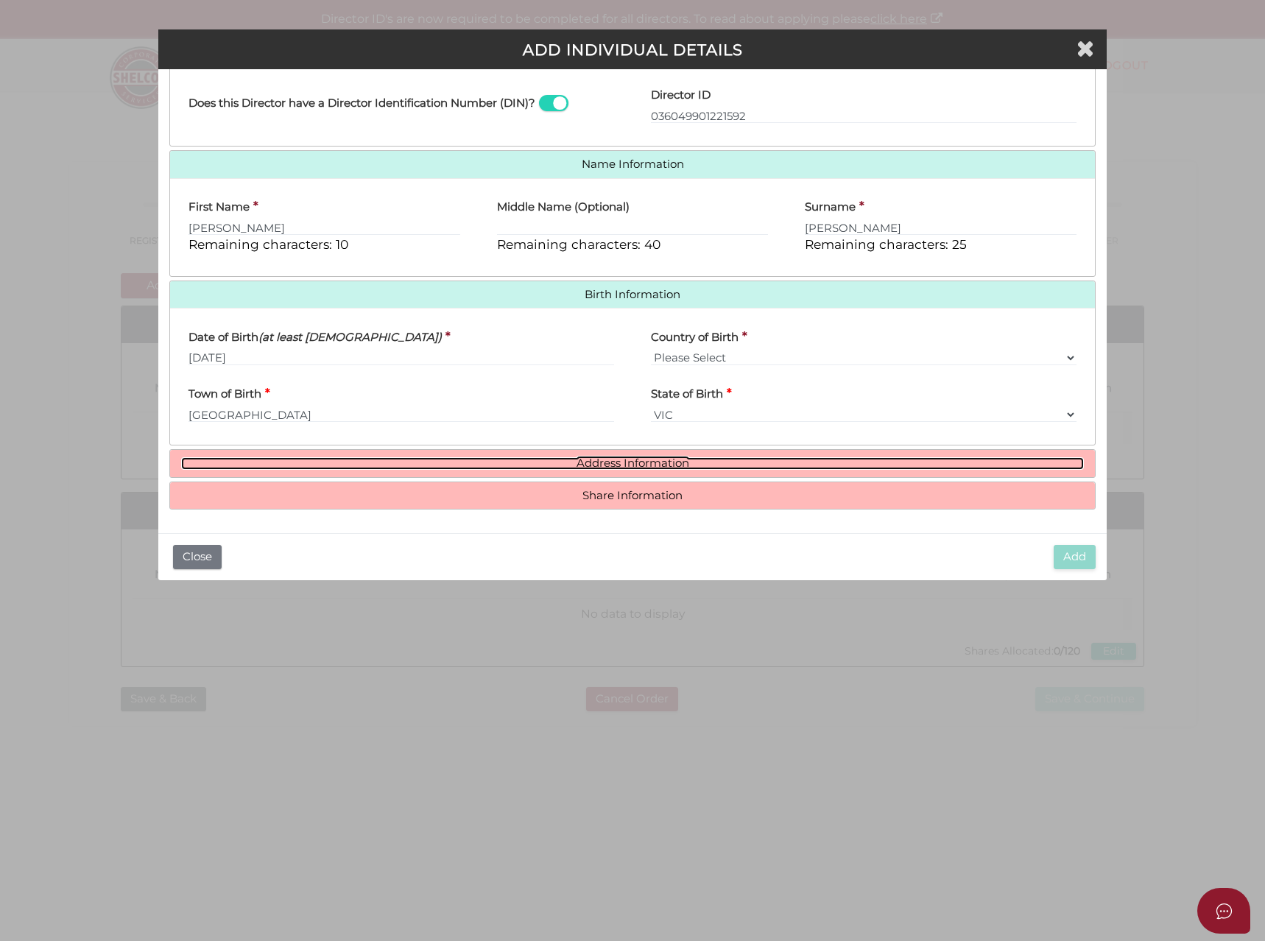
click at [541, 459] on link "Address Information" at bounding box center [632, 463] width 903 height 13
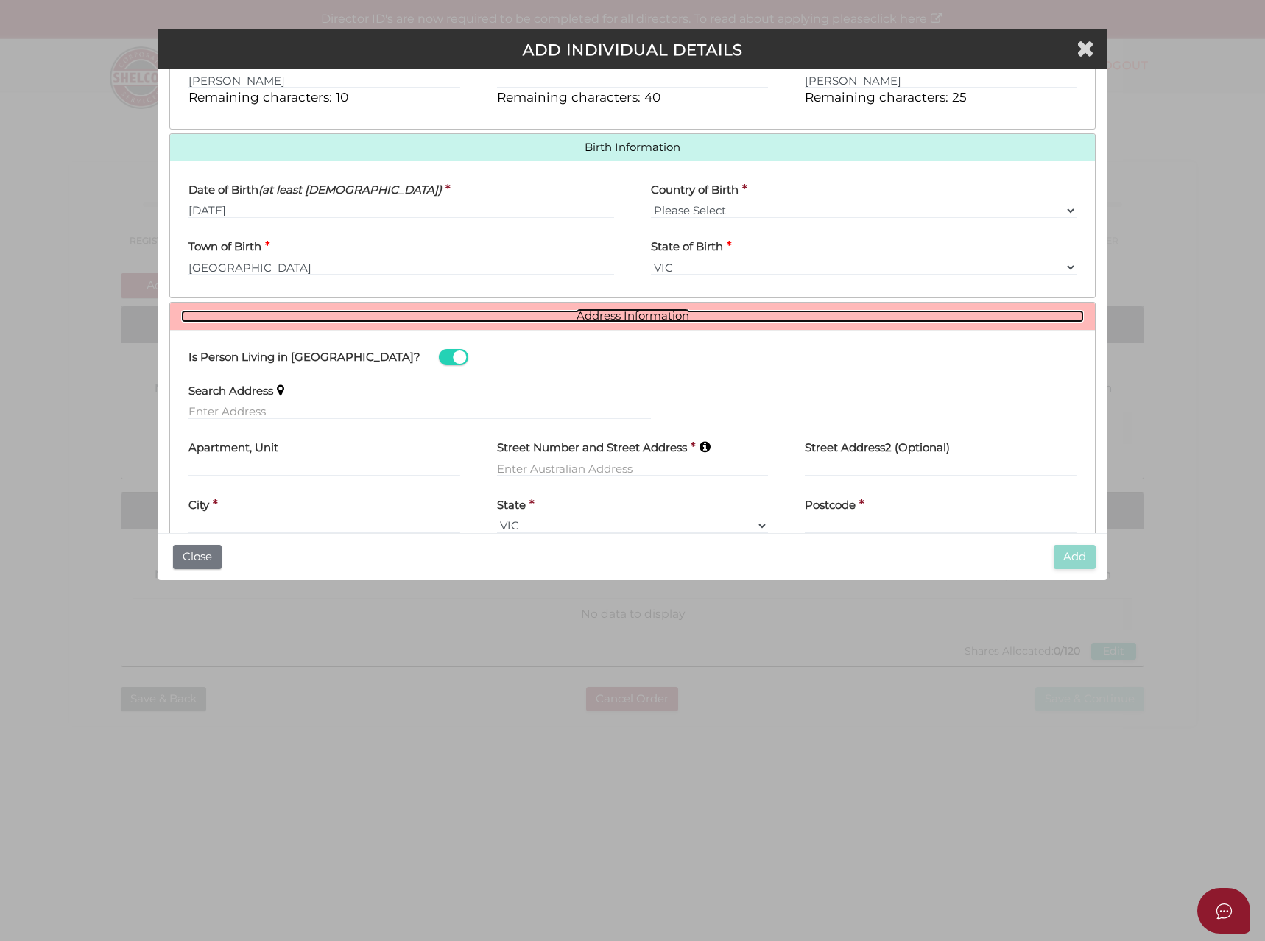
scroll to position [489, 0]
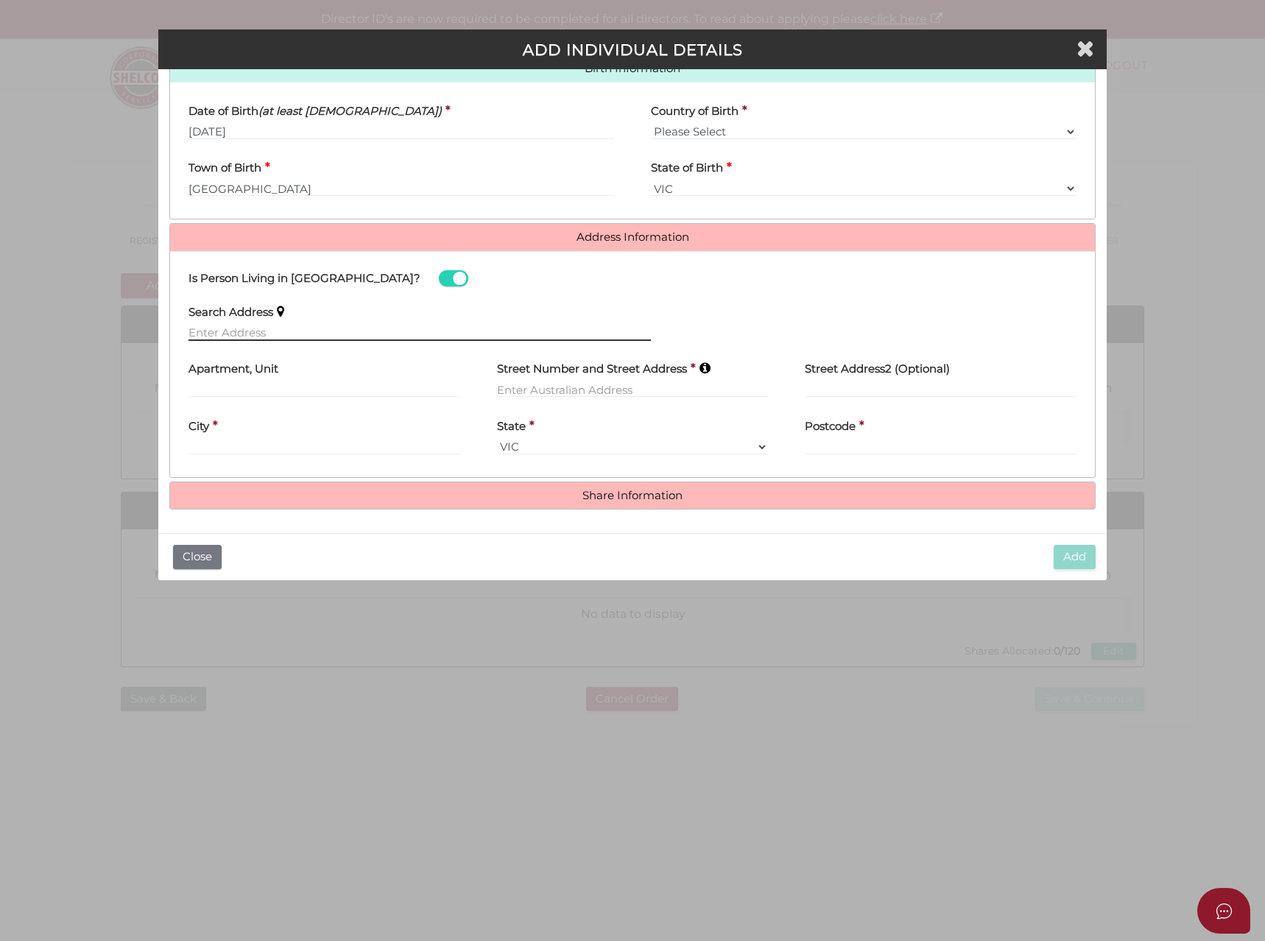
click at [195, 330] on input "text" at bounding box center [420, 333] width 462 height 16
type input "100 Francis St, Ascot Vale VIC, Australia"
type input "100 Francis Street"
type input "Ascot Vale"
select select "VIC"
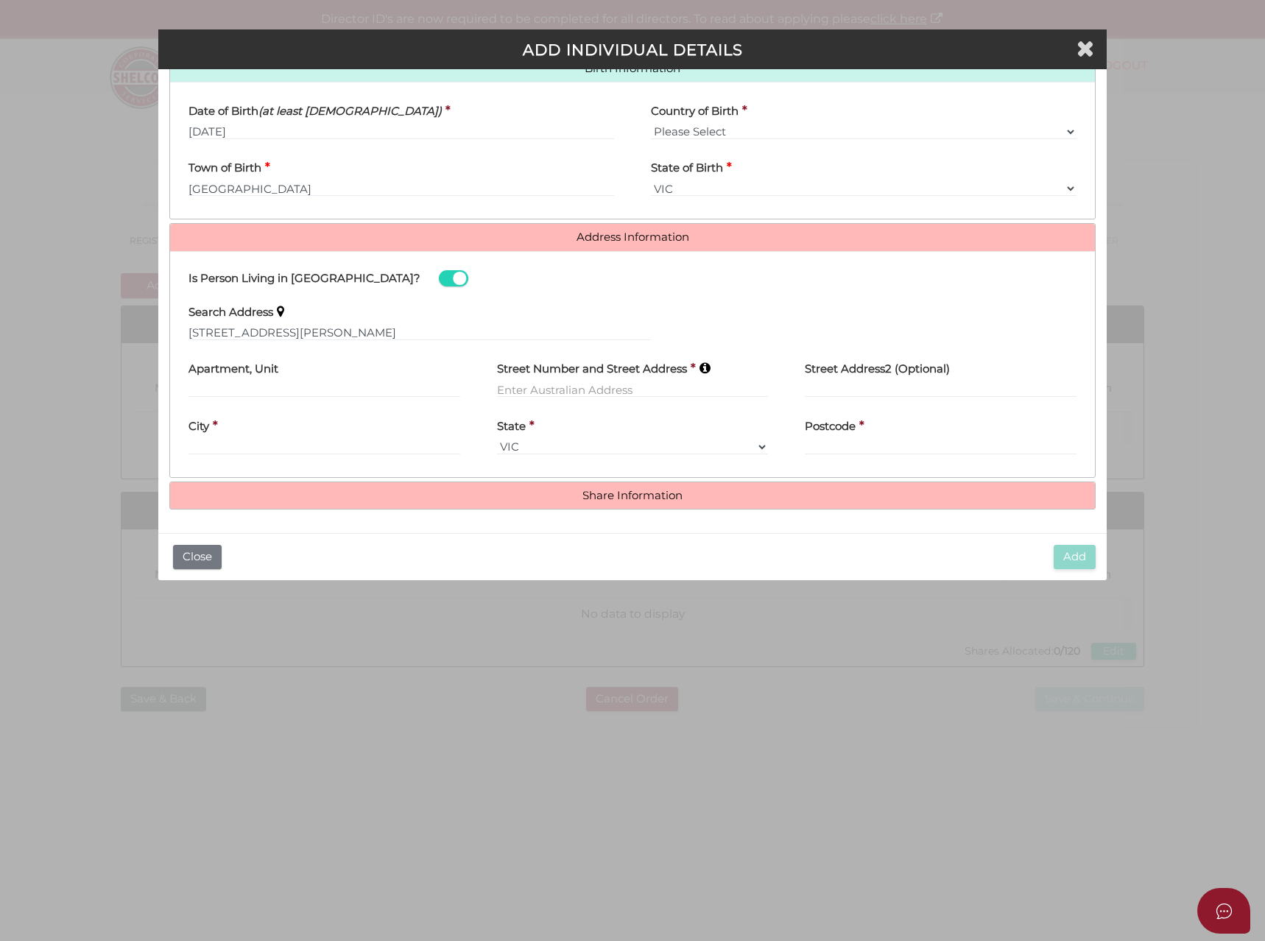
type input "3032"
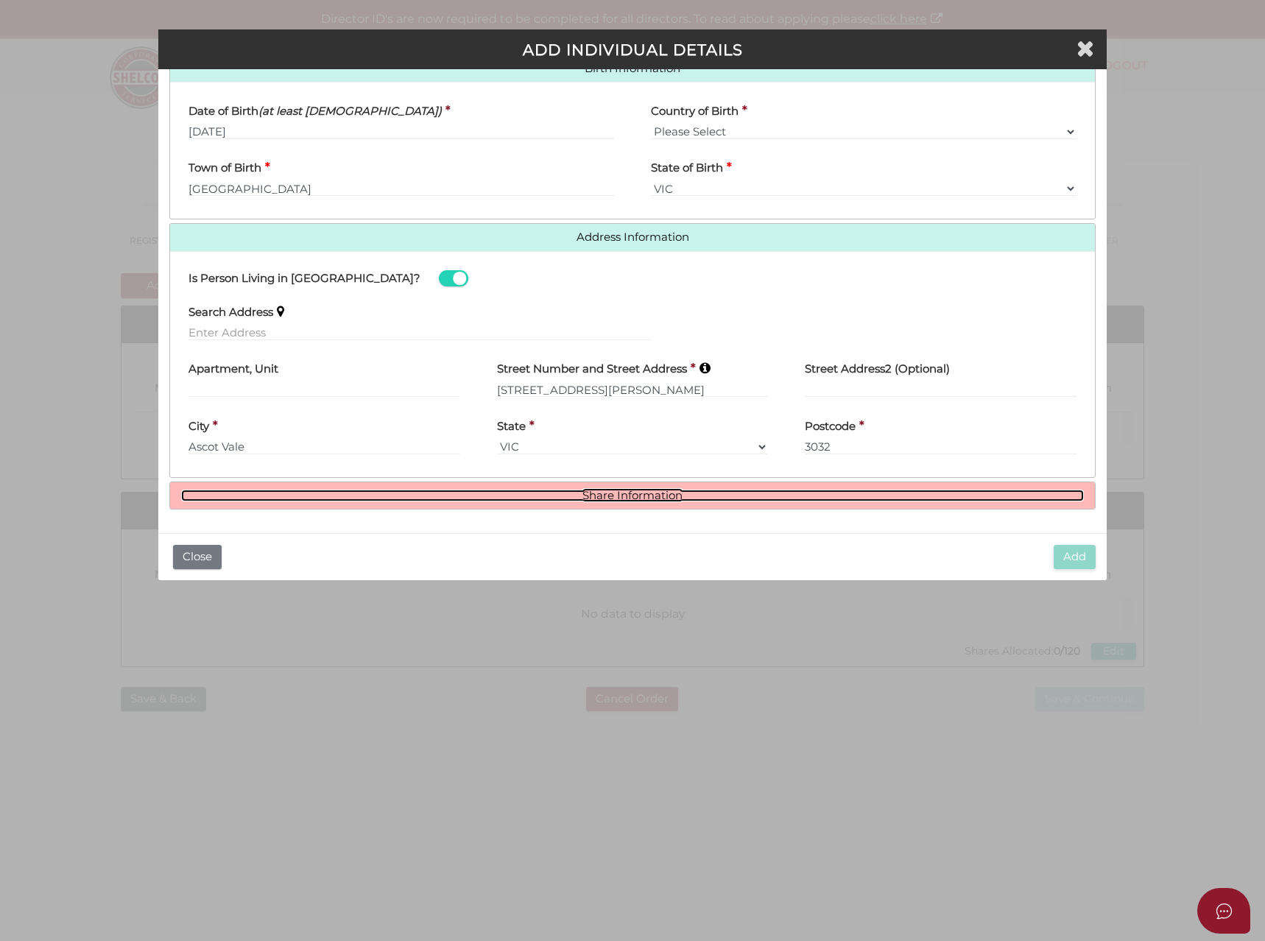
click at [589, 493] on link "Share Information" at bounding box center [632, 496] width 903 height 13
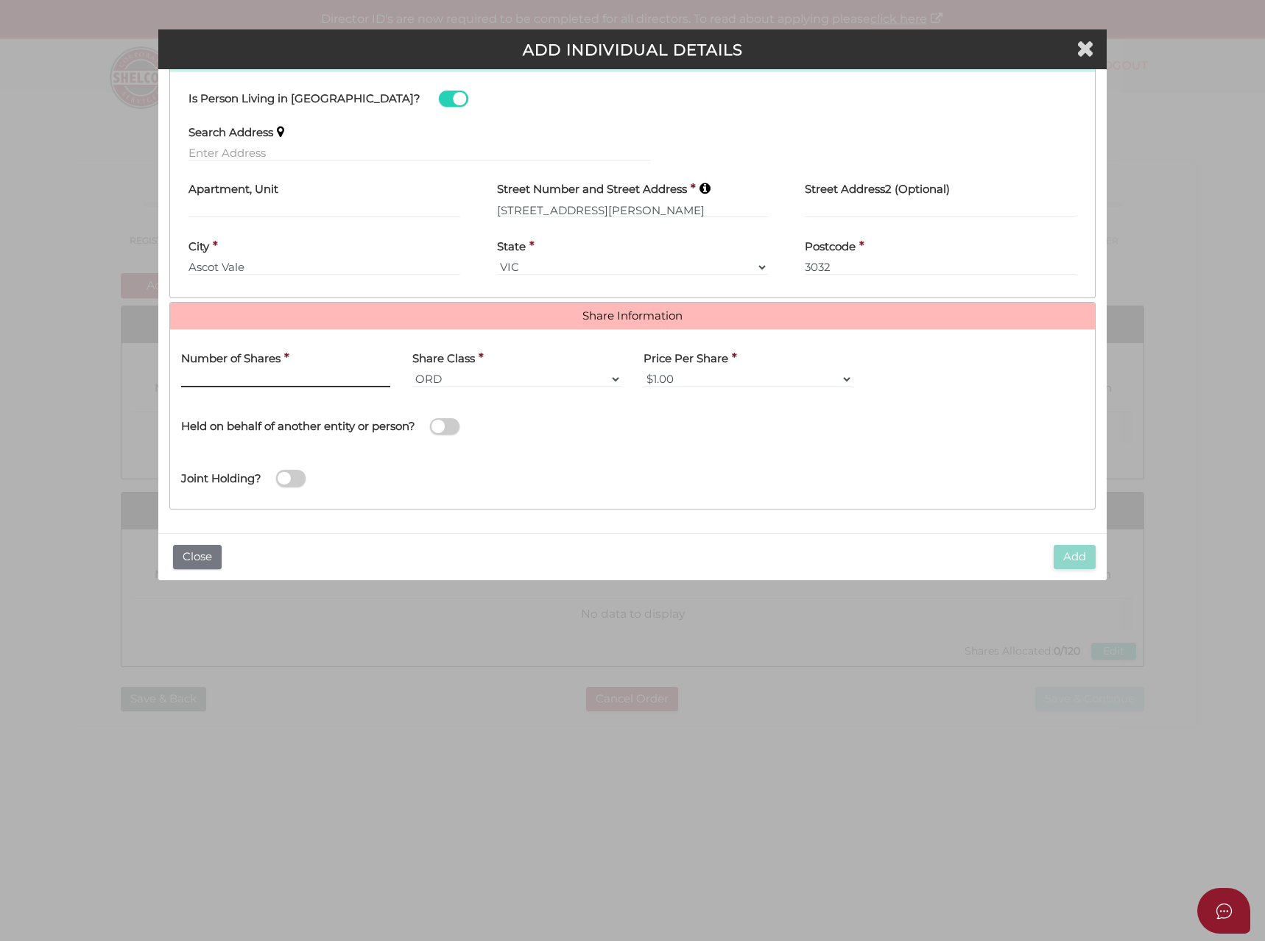
click at [270, 378] on input "text" at bounding box center [285, 379] width 209 height 16
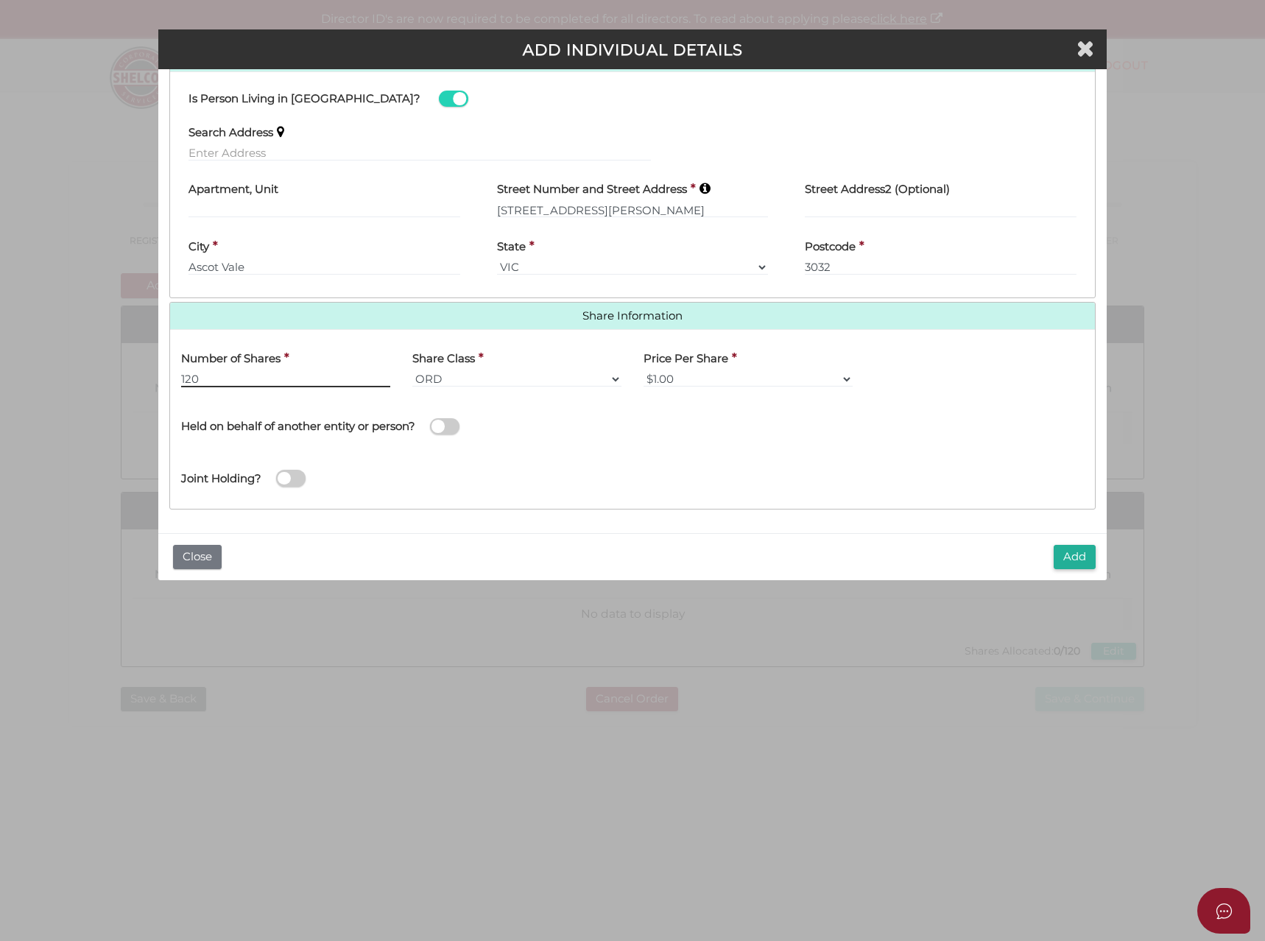
type input "120"
click at [1079, 564] on button "Add" at bounding box center [1075, 557] width 42 height 24
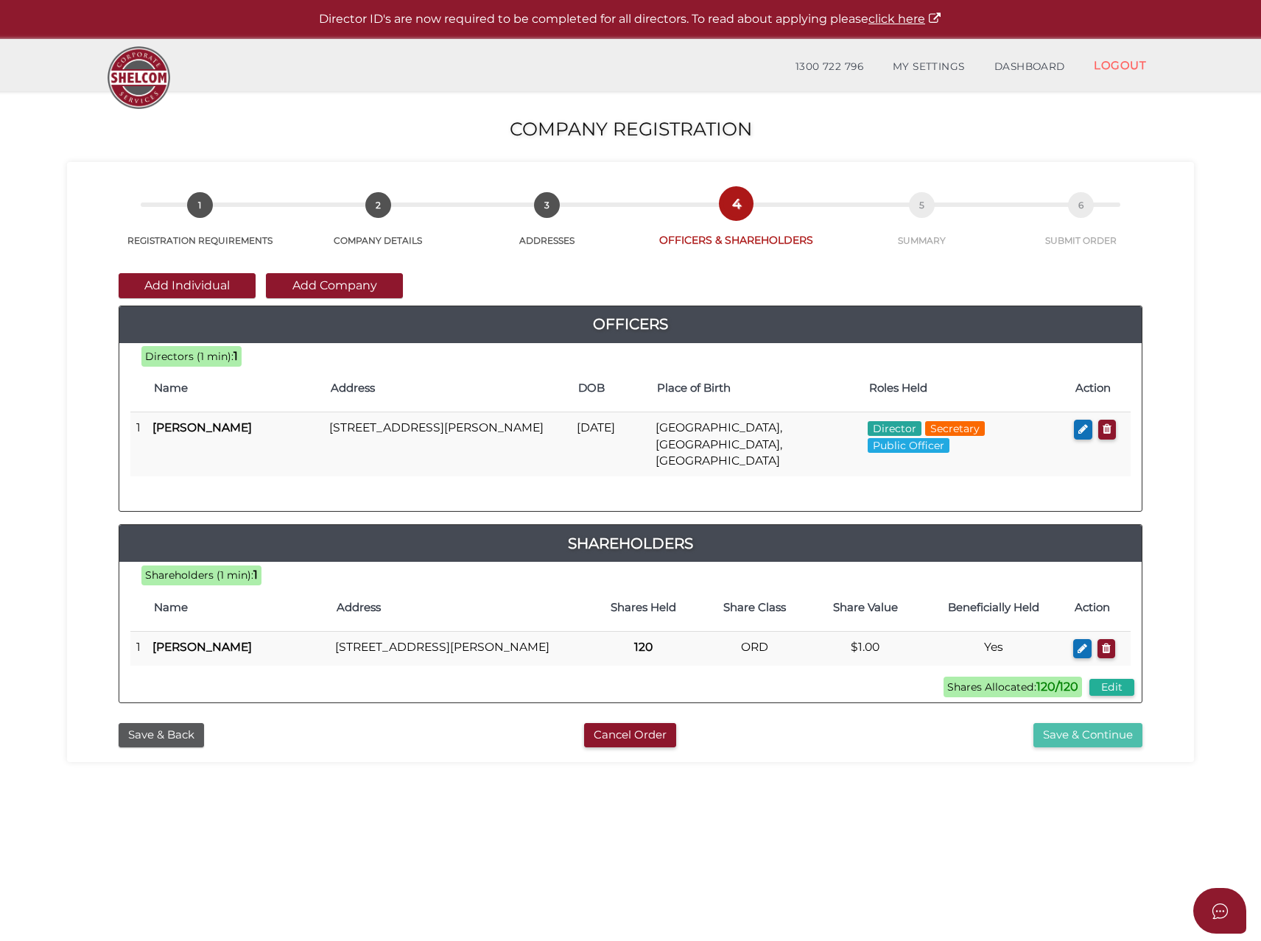
click at [1105, 726] on button "Save & Continue" at bounding box center [1087, 735] width 109 height 24
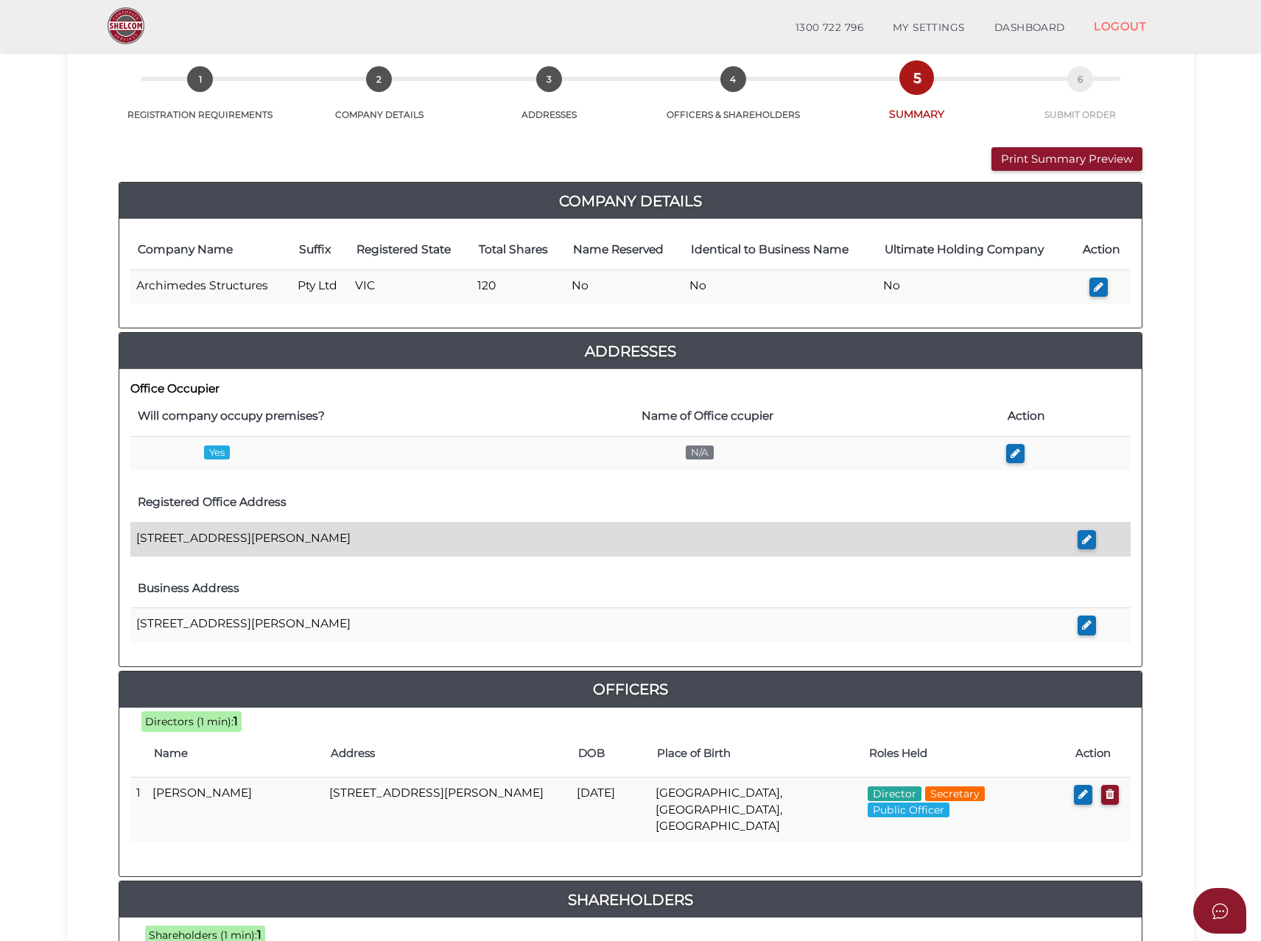
scroll to position [362, 0]
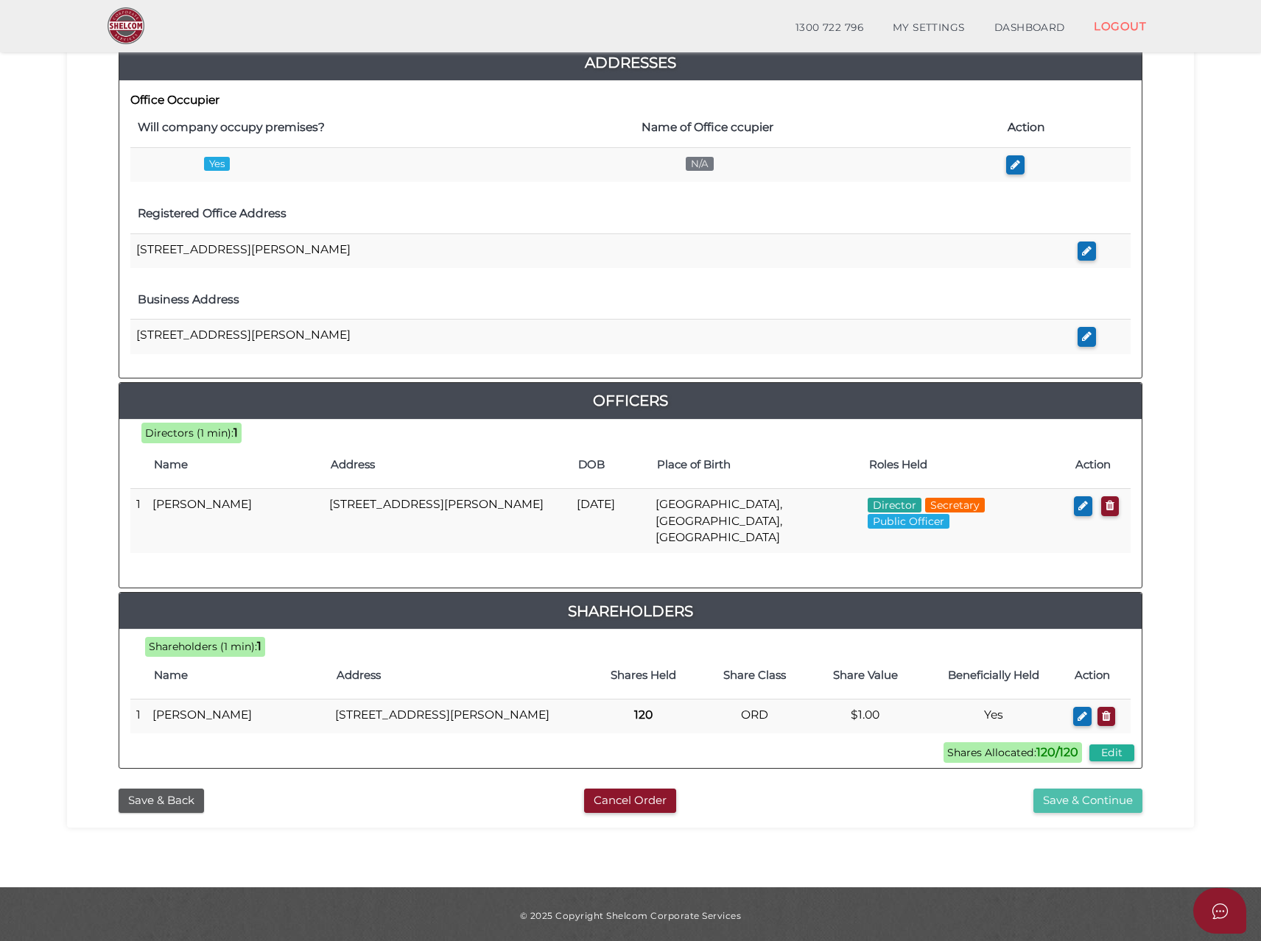
click at [1079, 791] on button "Save & Continue" at bounding box center [1087, 801] width 109 height 24
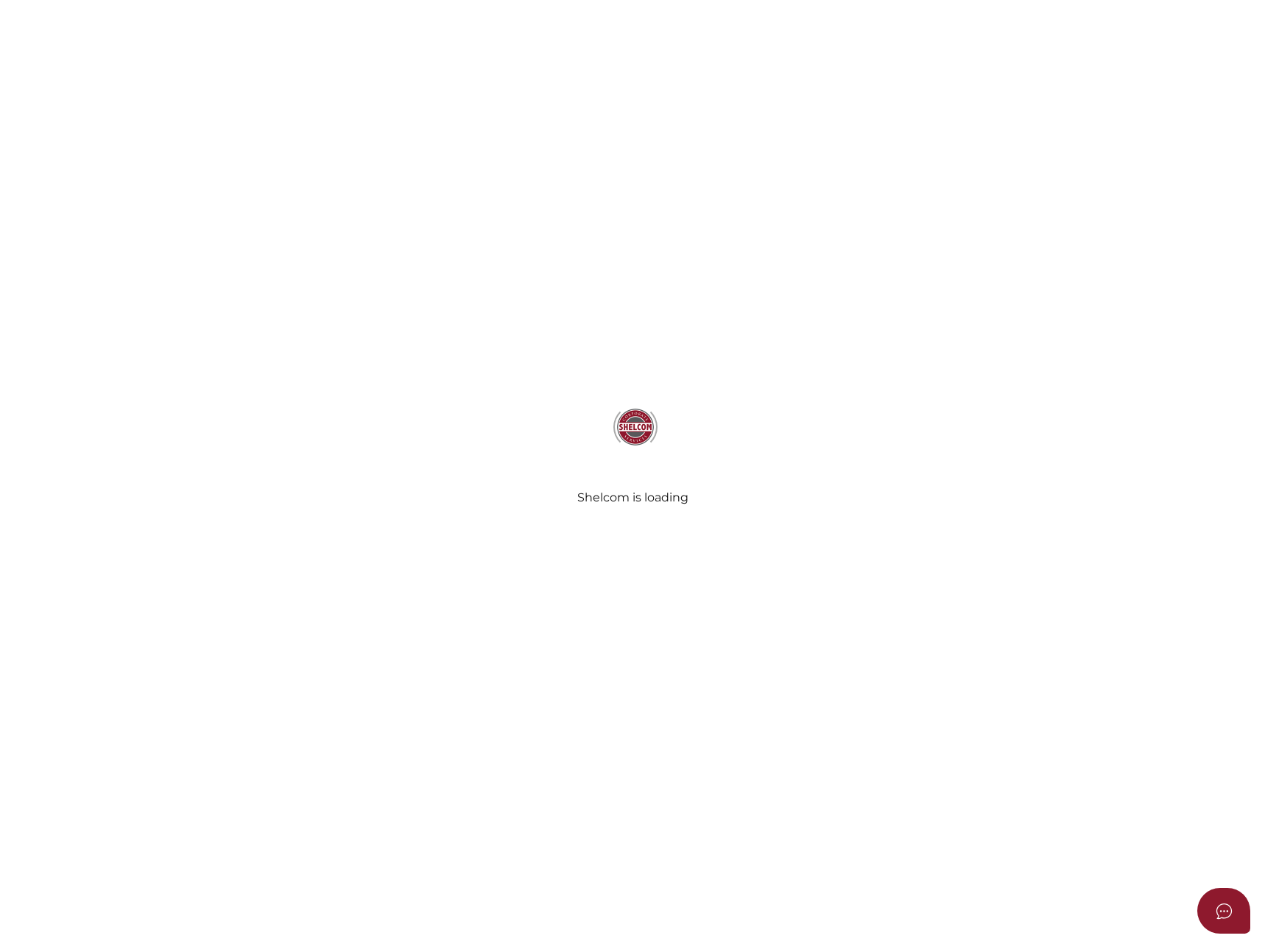
select select "Comb Binding"
select select "No"
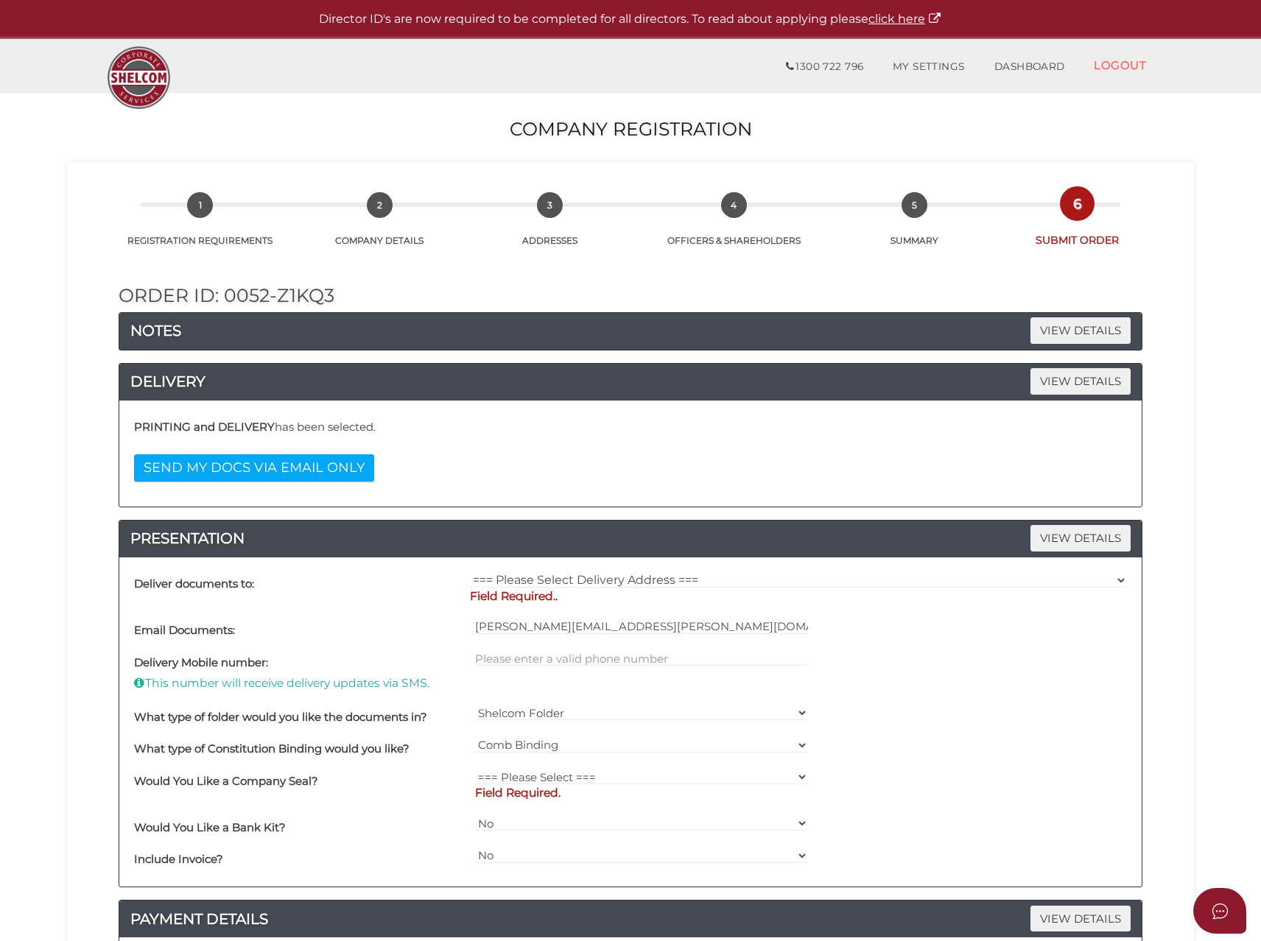
scroll to position [147, 0]
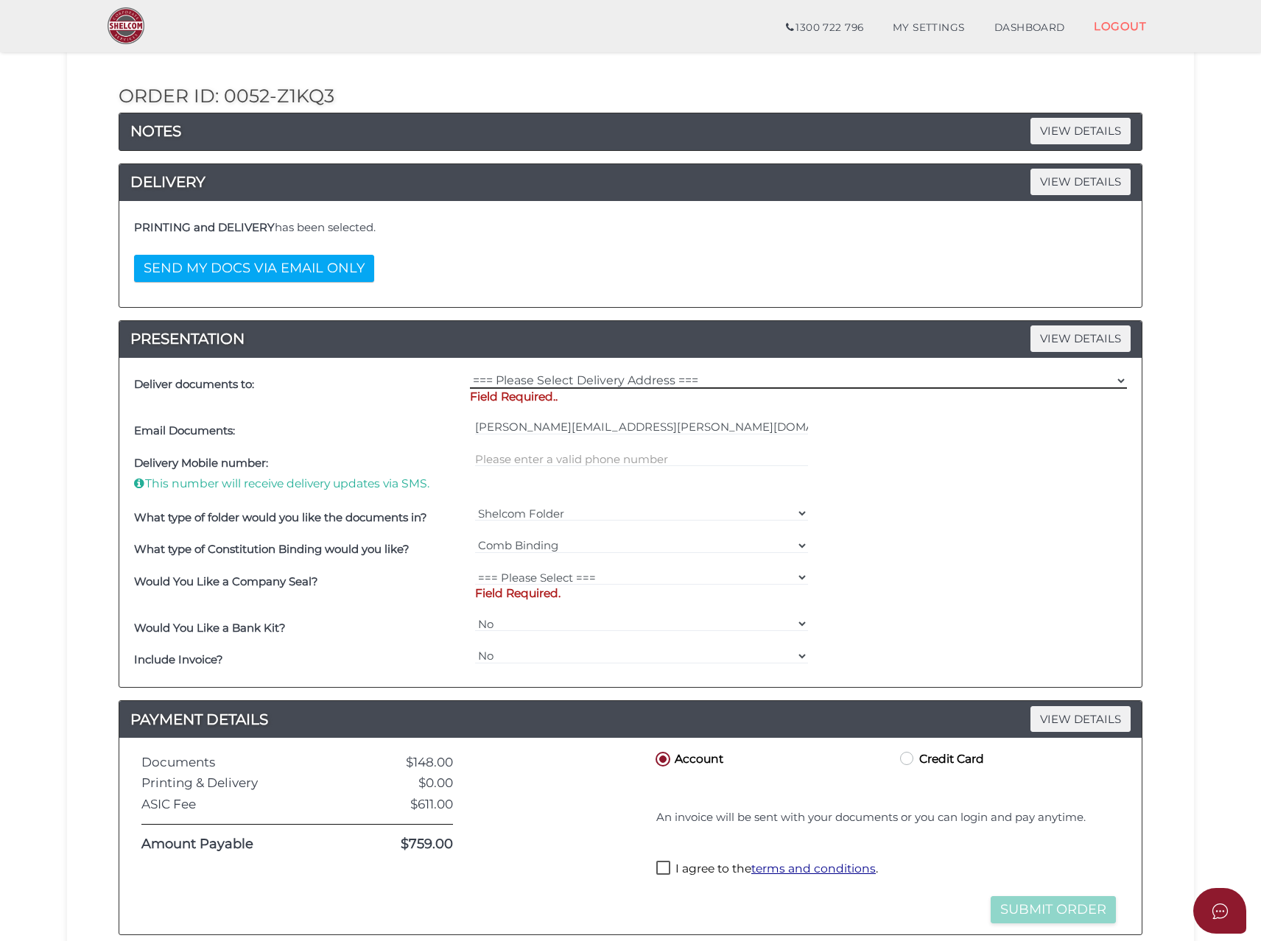
click at [567, 381] on select "=== Please Select Delivery Address === (User Address - Michael Caruana) 1/196 B…" at bounding box center [798, 381] width 657 height 16
select select "0"
click at [470, 373] on select "=== Please Select Delivery Address === (User Address - Michael Caruana) 1/196 B…" at bounding box center [798, 381] width 657 height 16
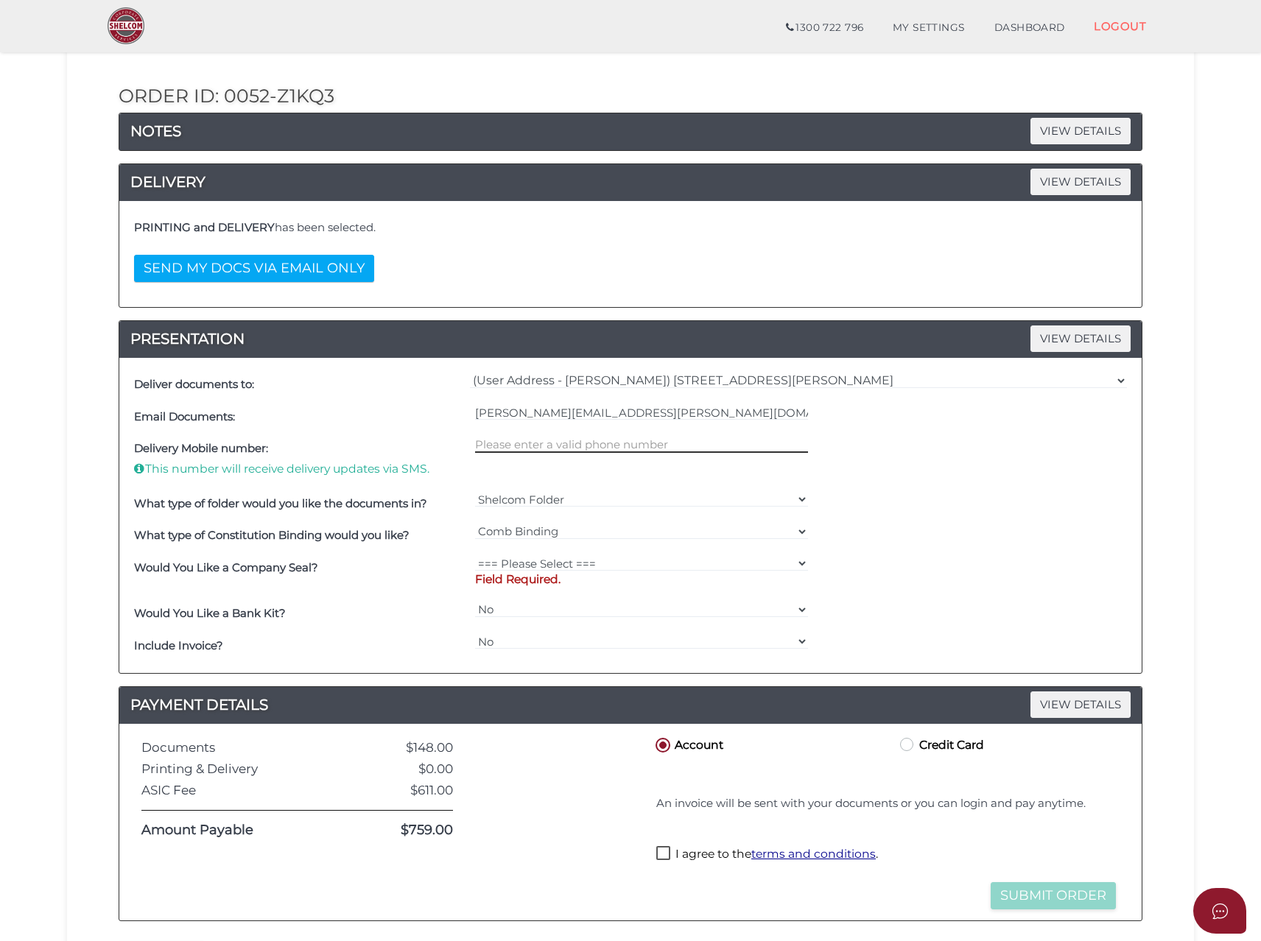
click at [509, 447] on input "text" at bounding box center [642, 445] width 334 height 16
type input "0425771311"
click at [580, 563] on select "=== Please Select === Fold Seal $50 No Seal" at bounding box center [642, 563] width 334 height 16
select select "0"
click at [475, 555] on select "=== Please Select === Fold Seal $50 No Seal" at bounding box center [642, 563] width 334 height 16
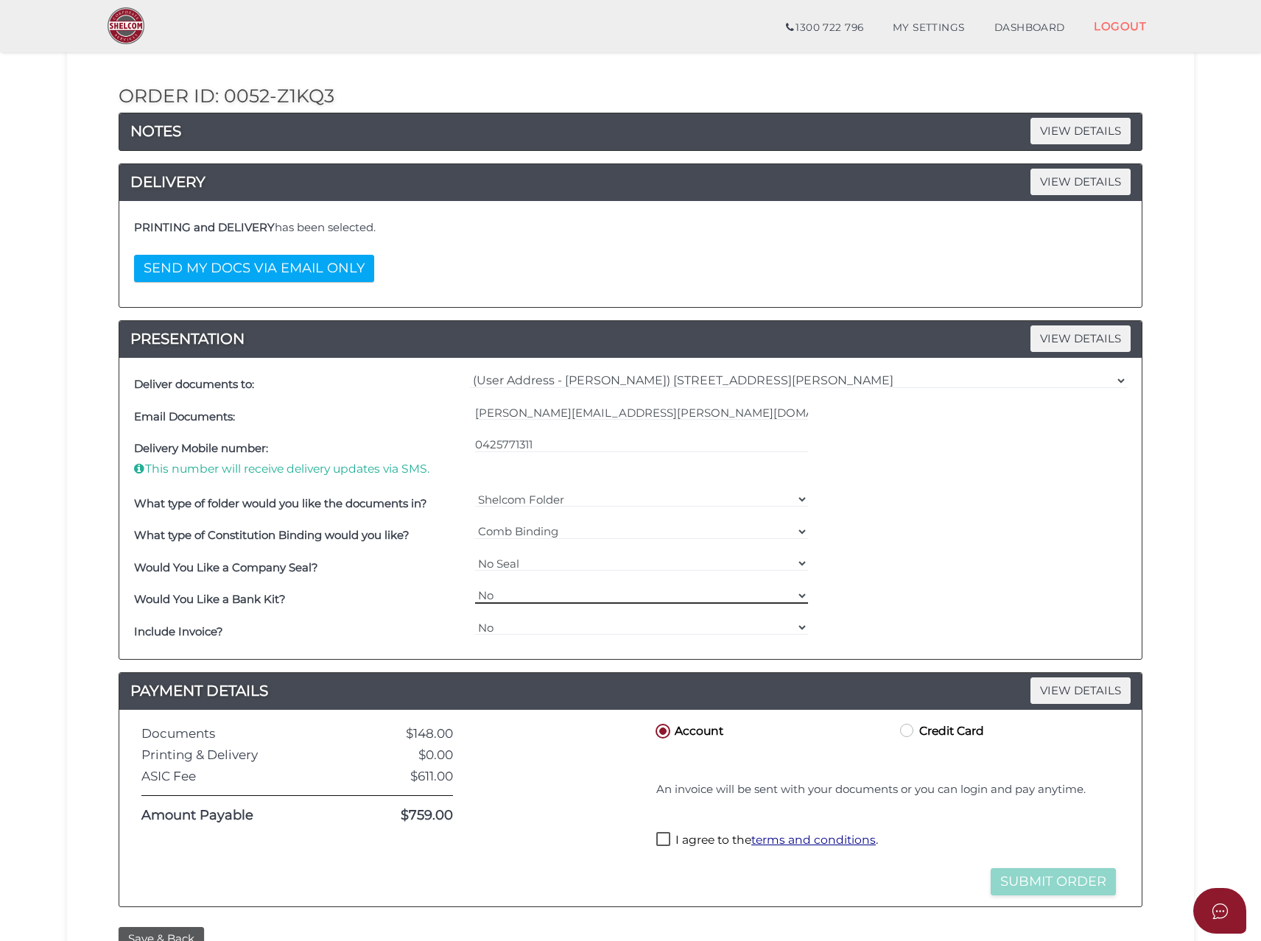
click at [511, 596] on select "Yes No" at bounding box center [642, 596] width 334 height 16
select select "Yes"
click at [475, 588] on select "Yes No" at bounding box center [642, 596] width 334 height 16
click at [506, 630] on select "Yes No" at bounding box center [642, 627] width 334 height 16
select select "Yes"
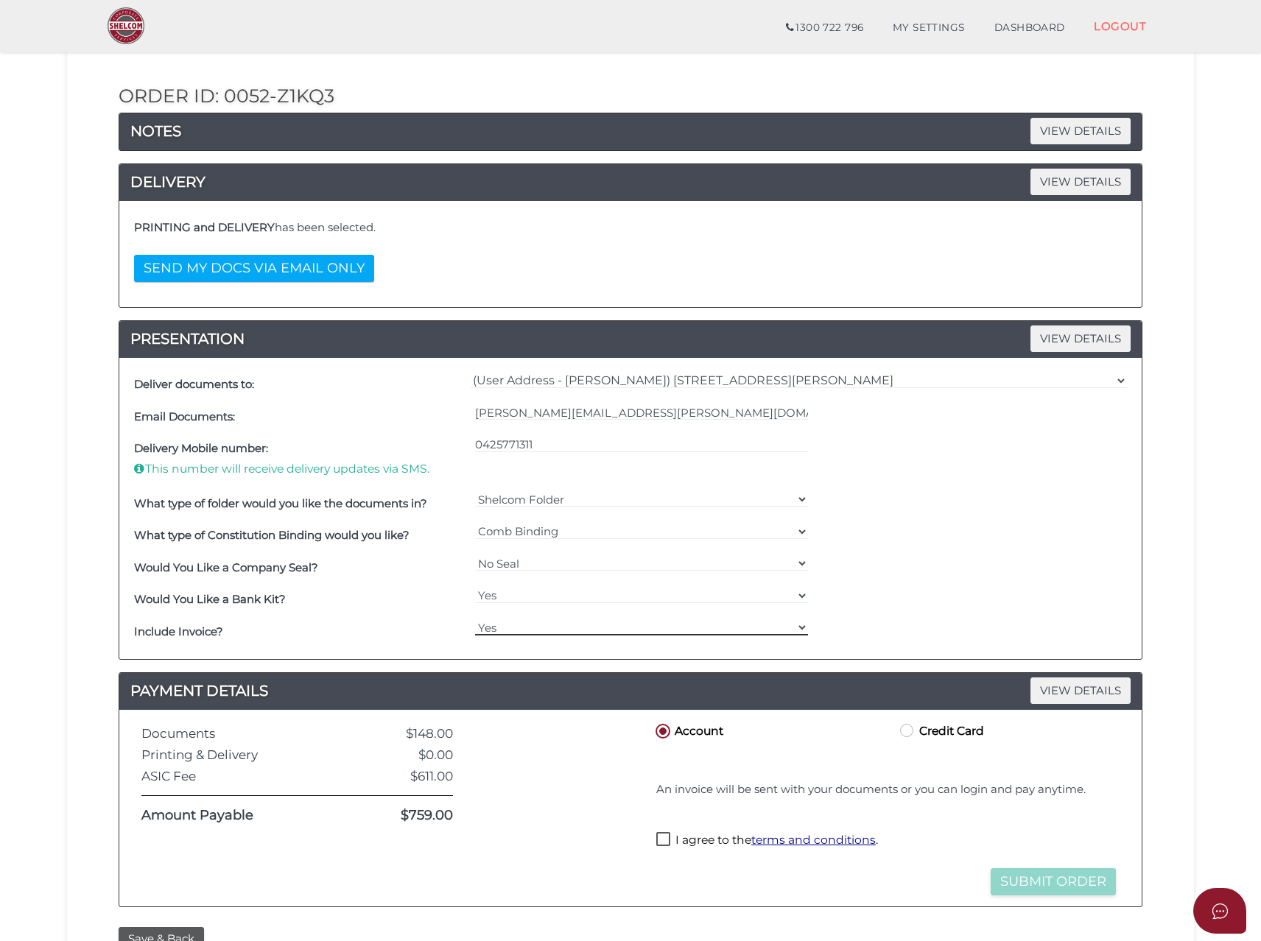
click at [475, 619] on select "Yes No" at bounding box center [642, 627] width 334 height 16
click at [666, 839] on label "I agree to the terms and conditions ." at bounding box center [767, 841] width 222 height 18
checkbox input "true"
click at [1023, 879] on button "Submit Order" at bounding box center [1052, 881] width 125 height 27
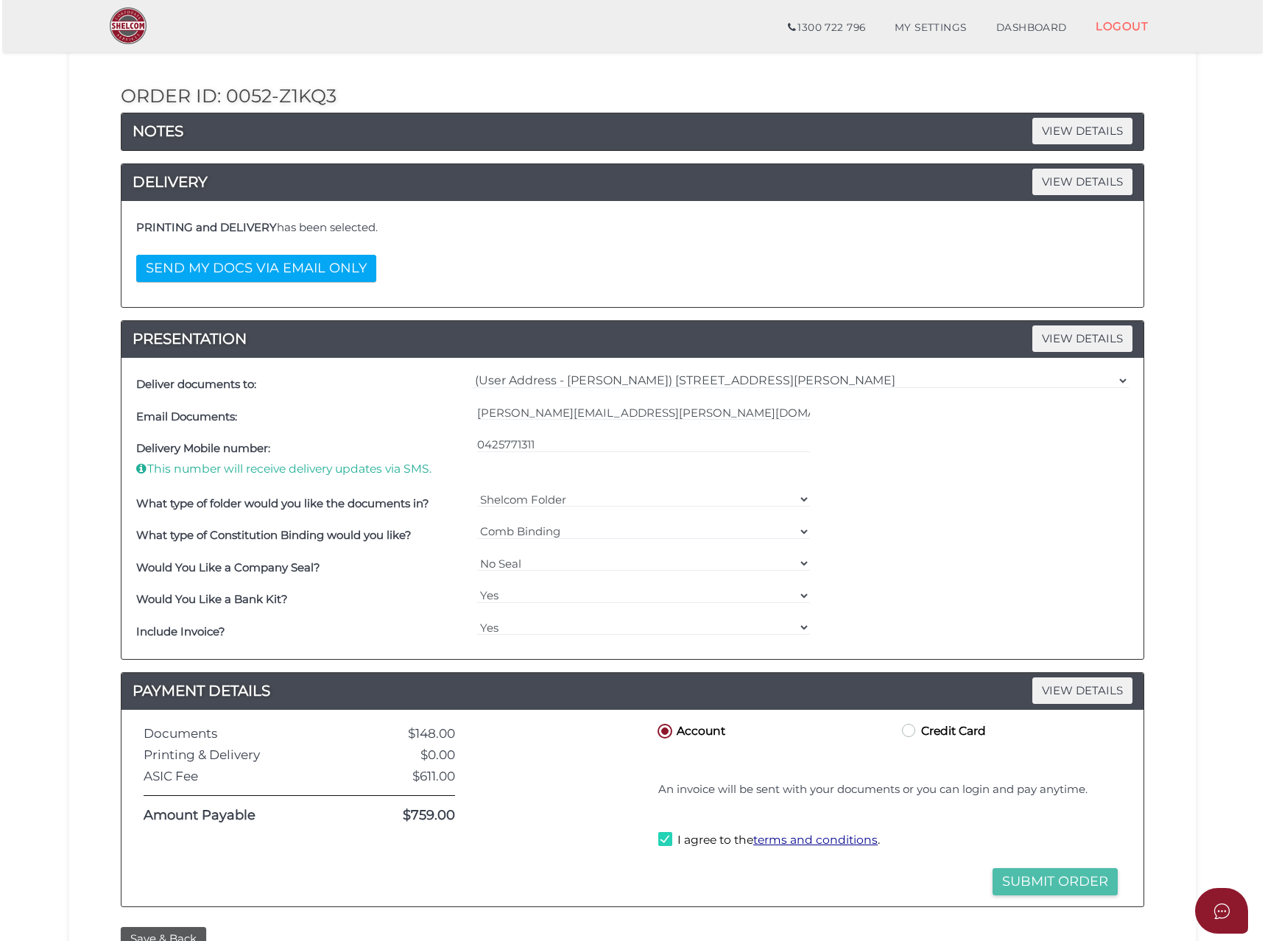
scroll to position [0, 0]
